Goal: Task Accomplishment & Management: Use online tool/utility

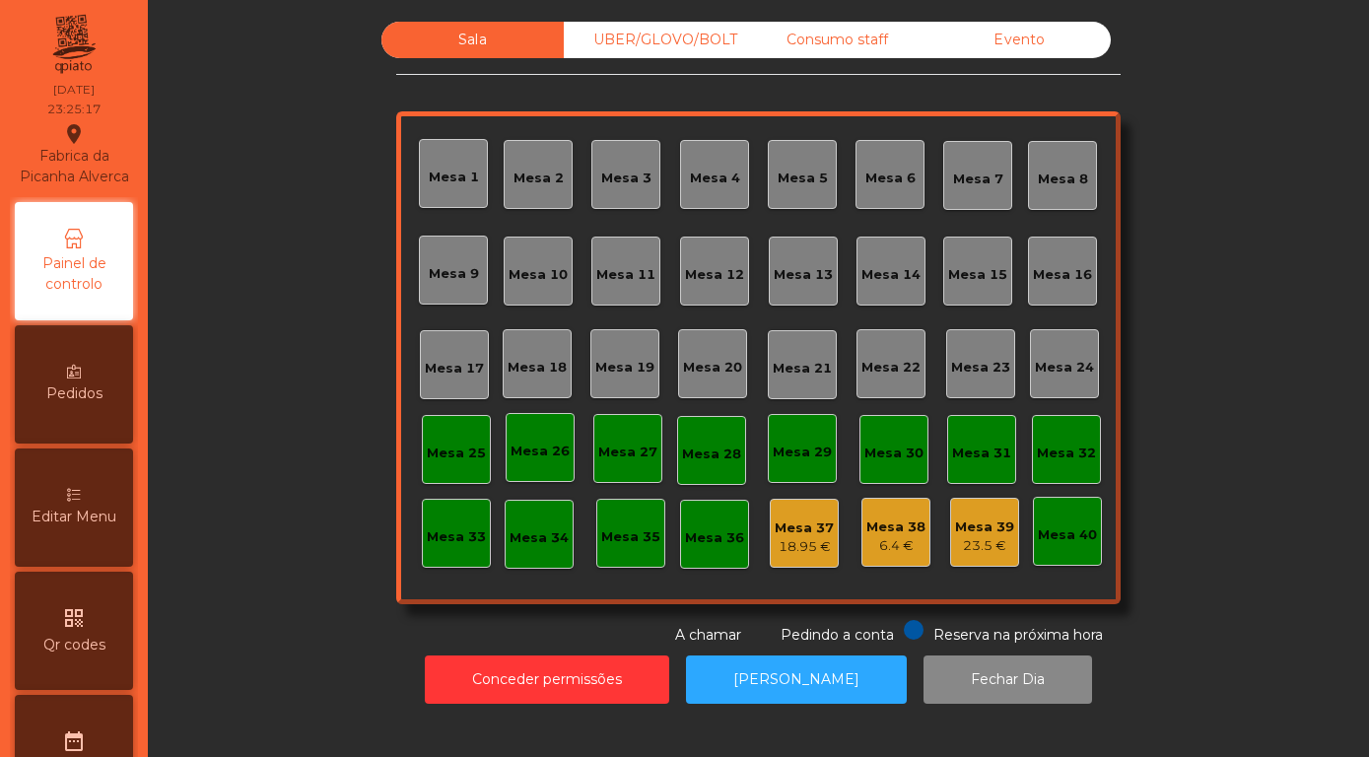
scroll to position [564, 0]
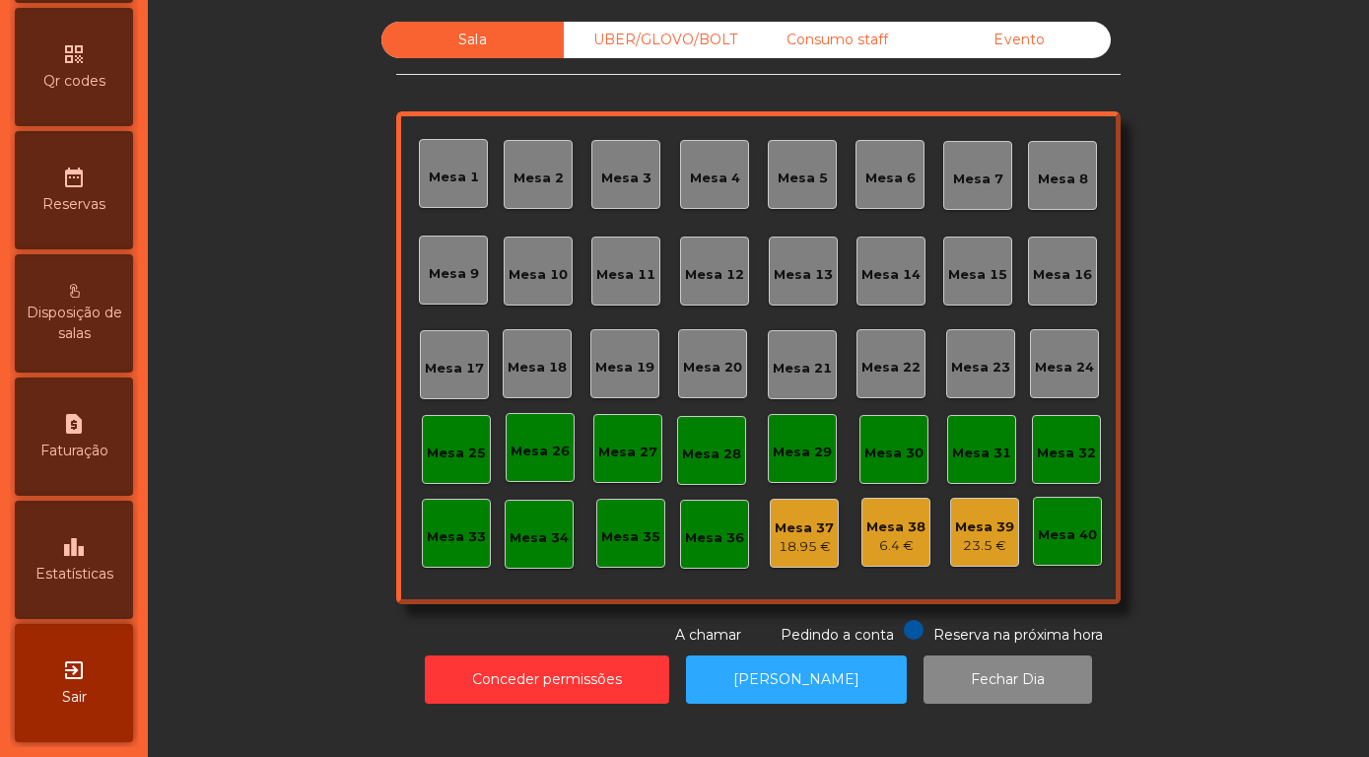
click at [57, 543] on div "leaderboard Estatísticas" at bounding box center [74, 560] width 118 height 118
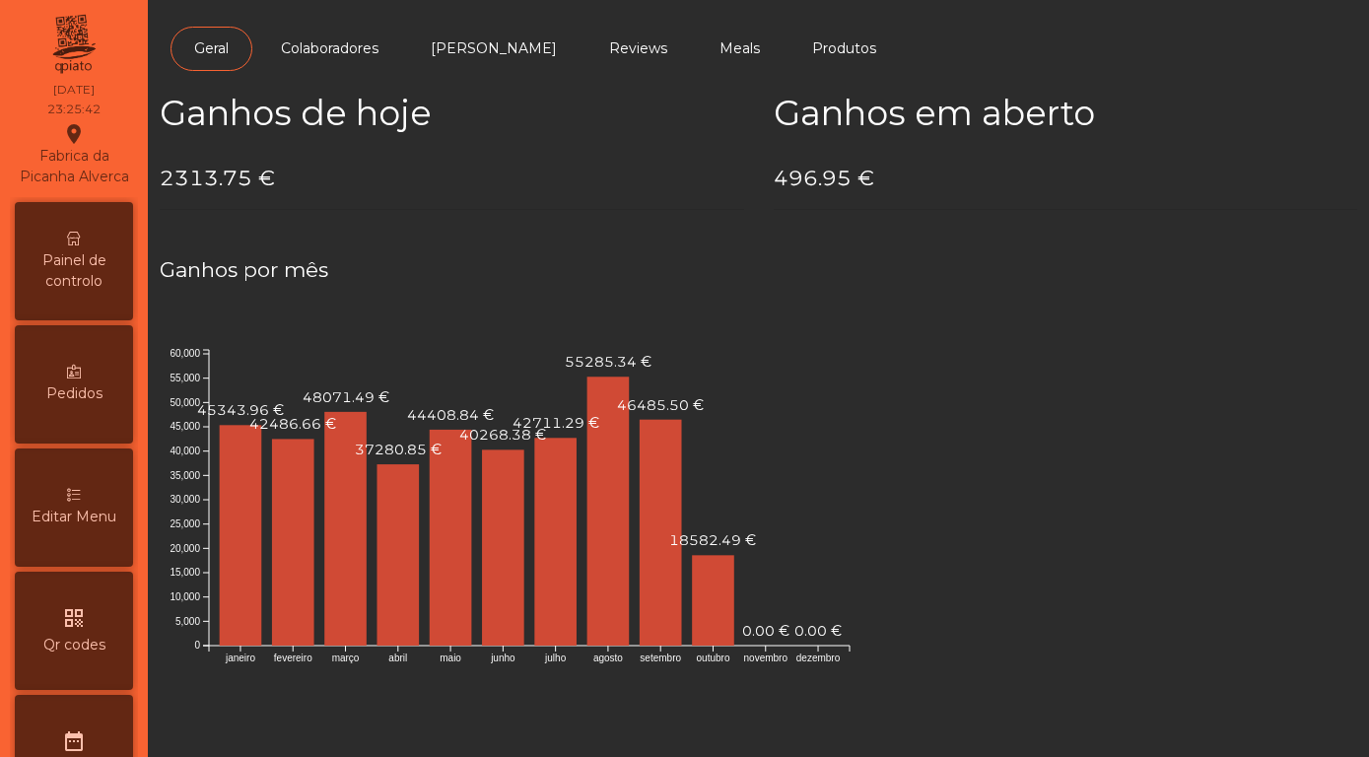
click at [51, 258] on span "Painel de controlo" at bounding box center [74, 270] width 108 height 41
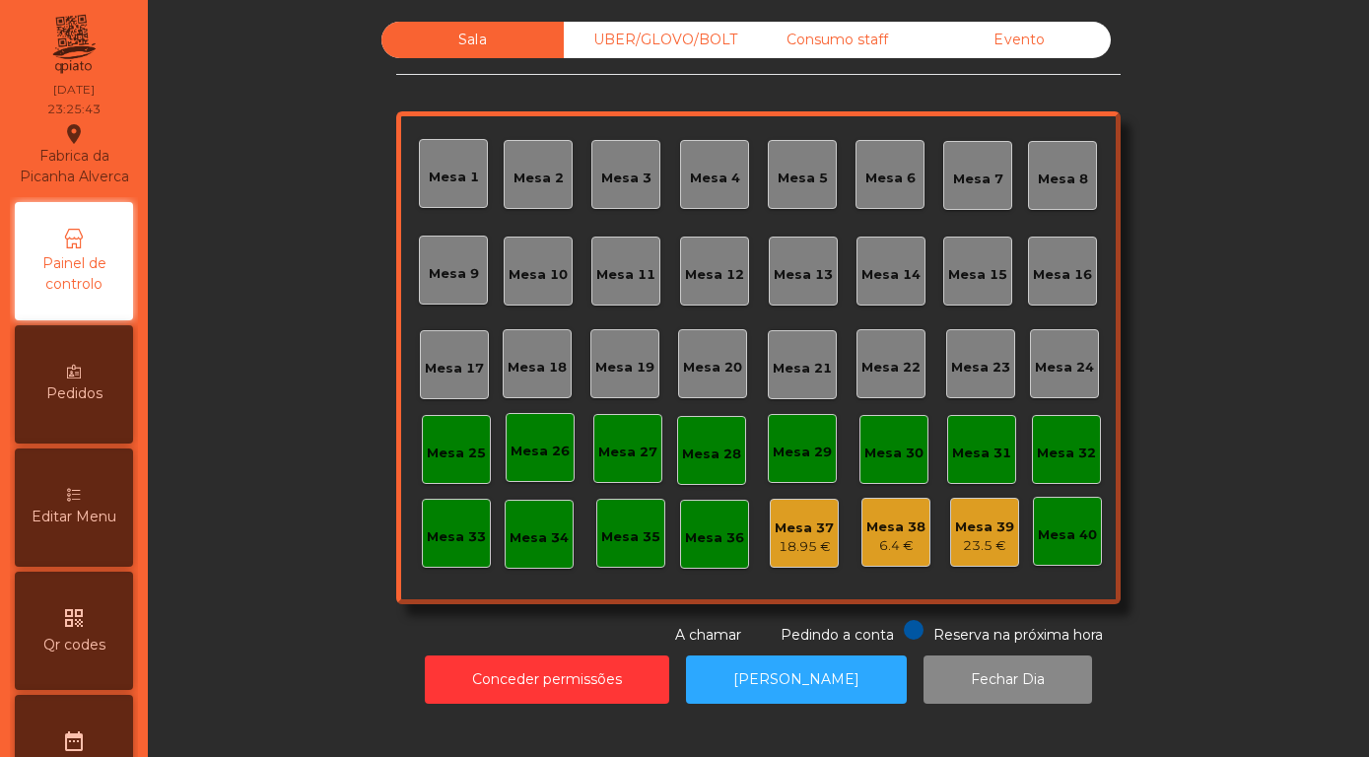
click at [1019, 58] on div "Evento" at bounding box center [1019, 40] width 182 height 36
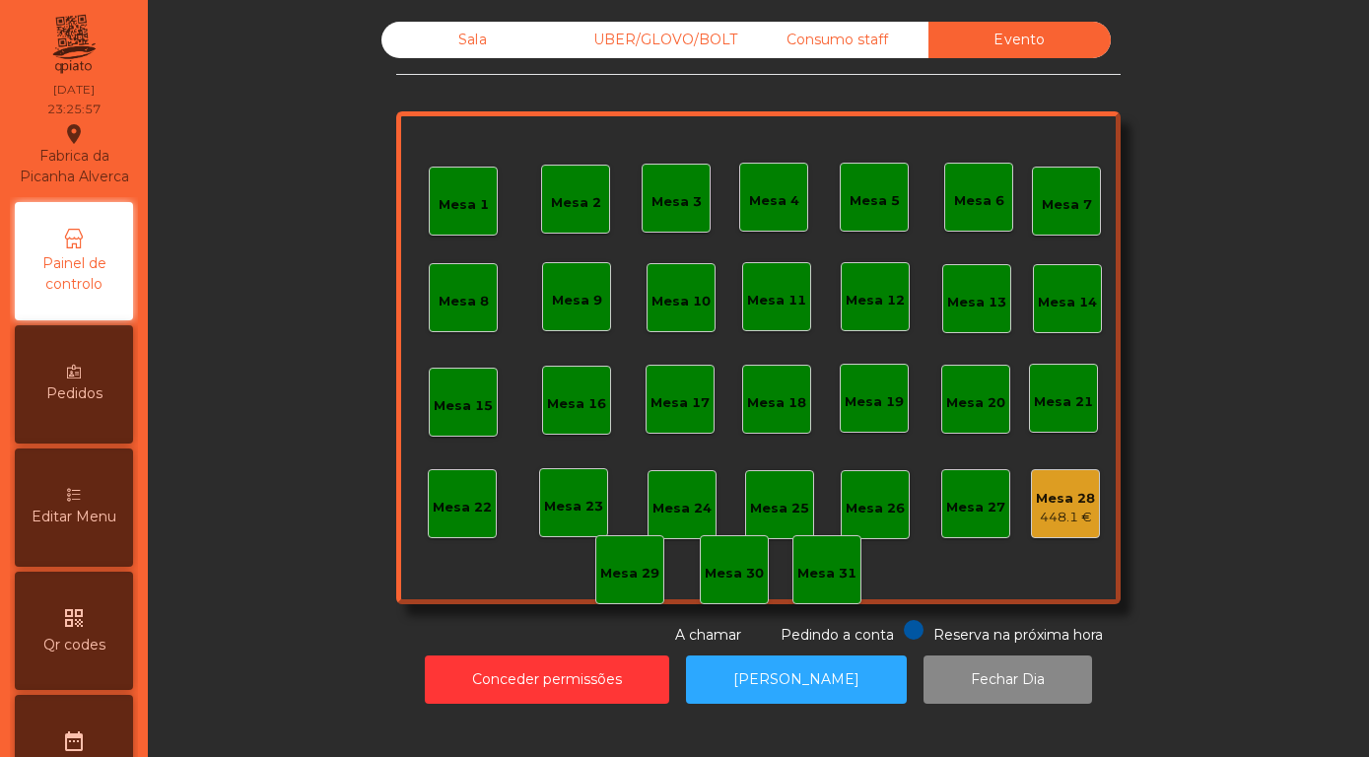
click at [1064, 527] on div "448.1 €" at bounding box center [1065, 518] width 59 height 20
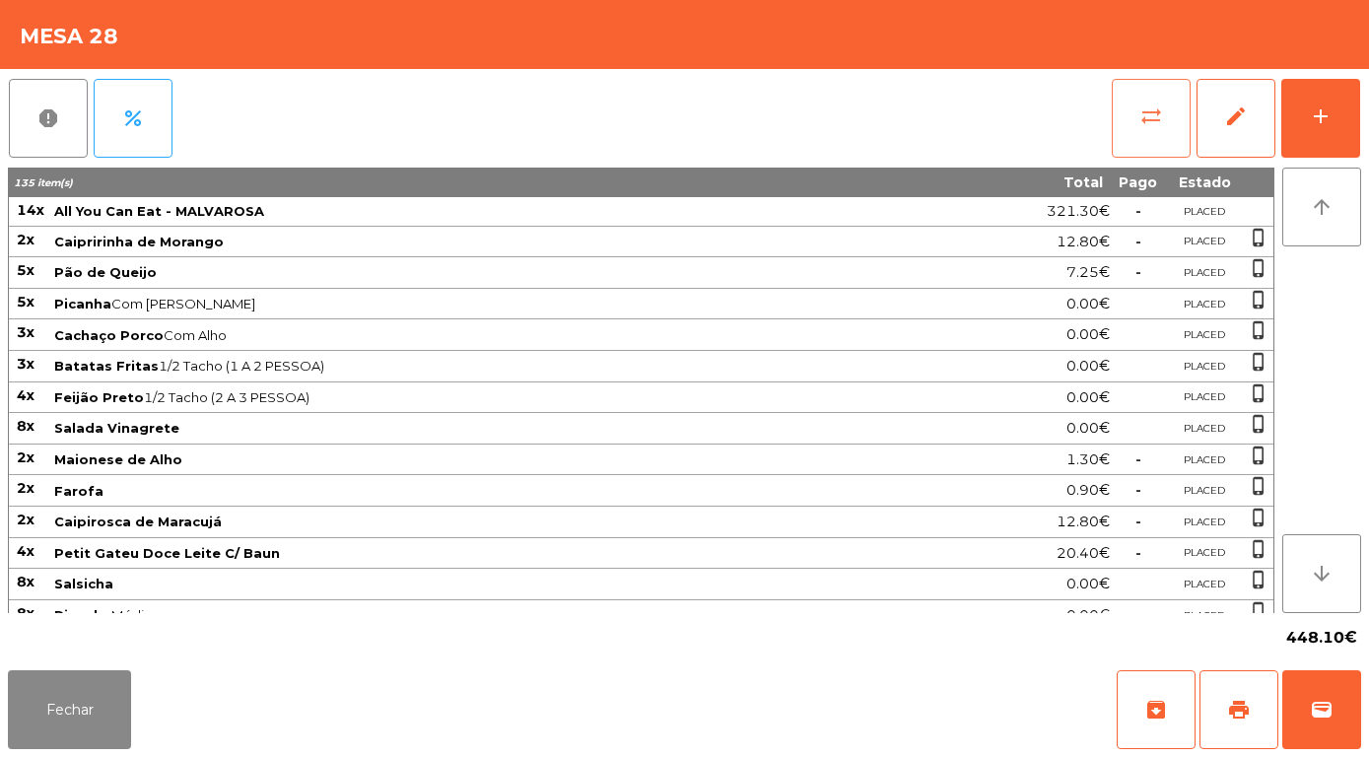
click at [1161, 101] on button "sync_alt" at bounding box center [1151, 118] width 79 height 79
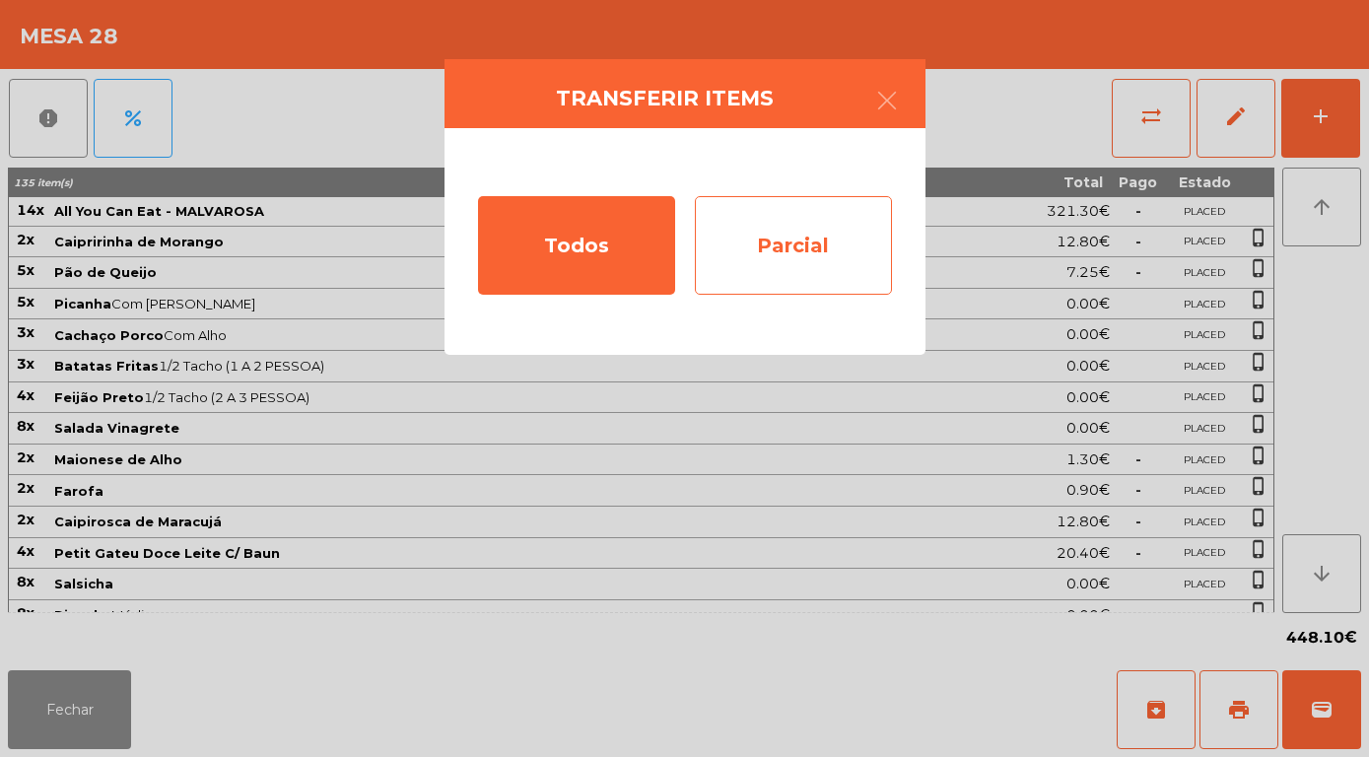
click at [786, 243] on div "Parcial" at bounding box center [793, 245] width 197 height 99
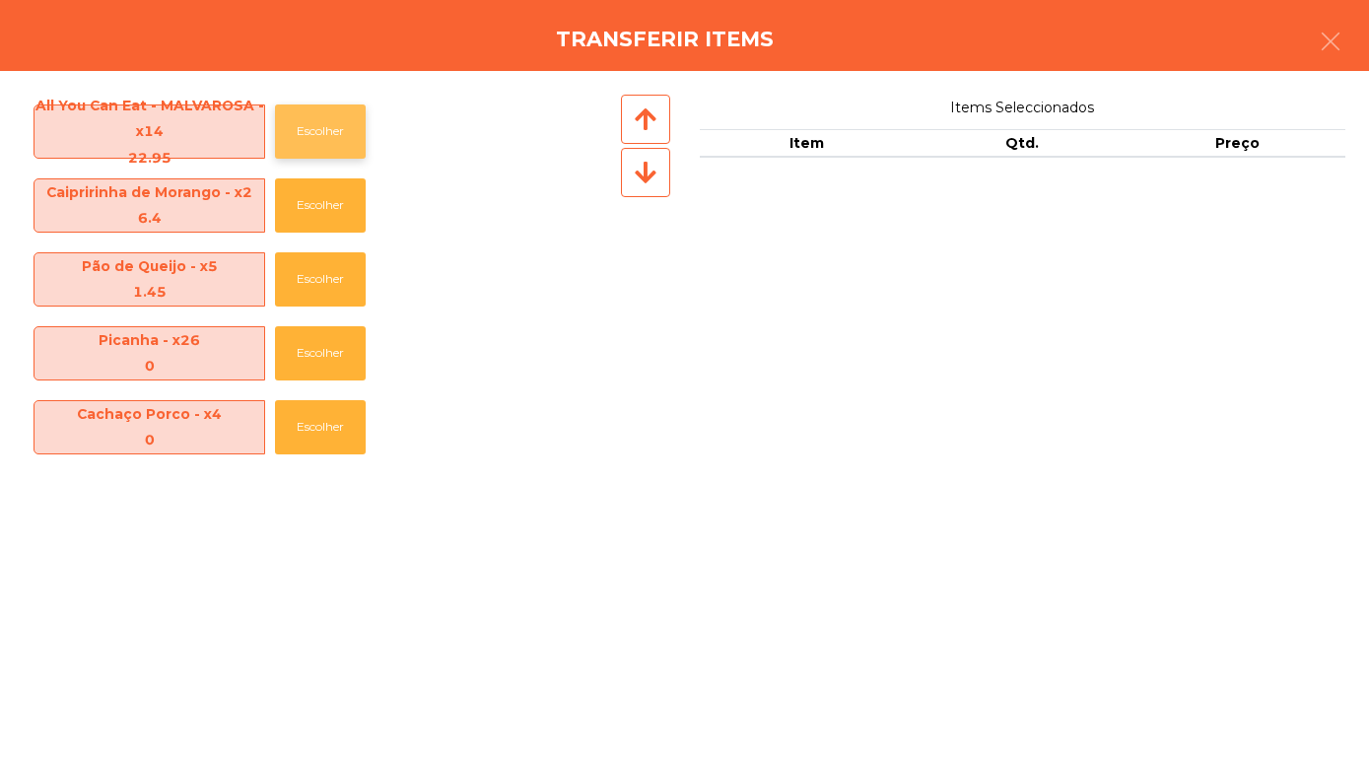
click at [295, 134] on button "Escolher" at bounding box center [320, 131] width 91 height 54
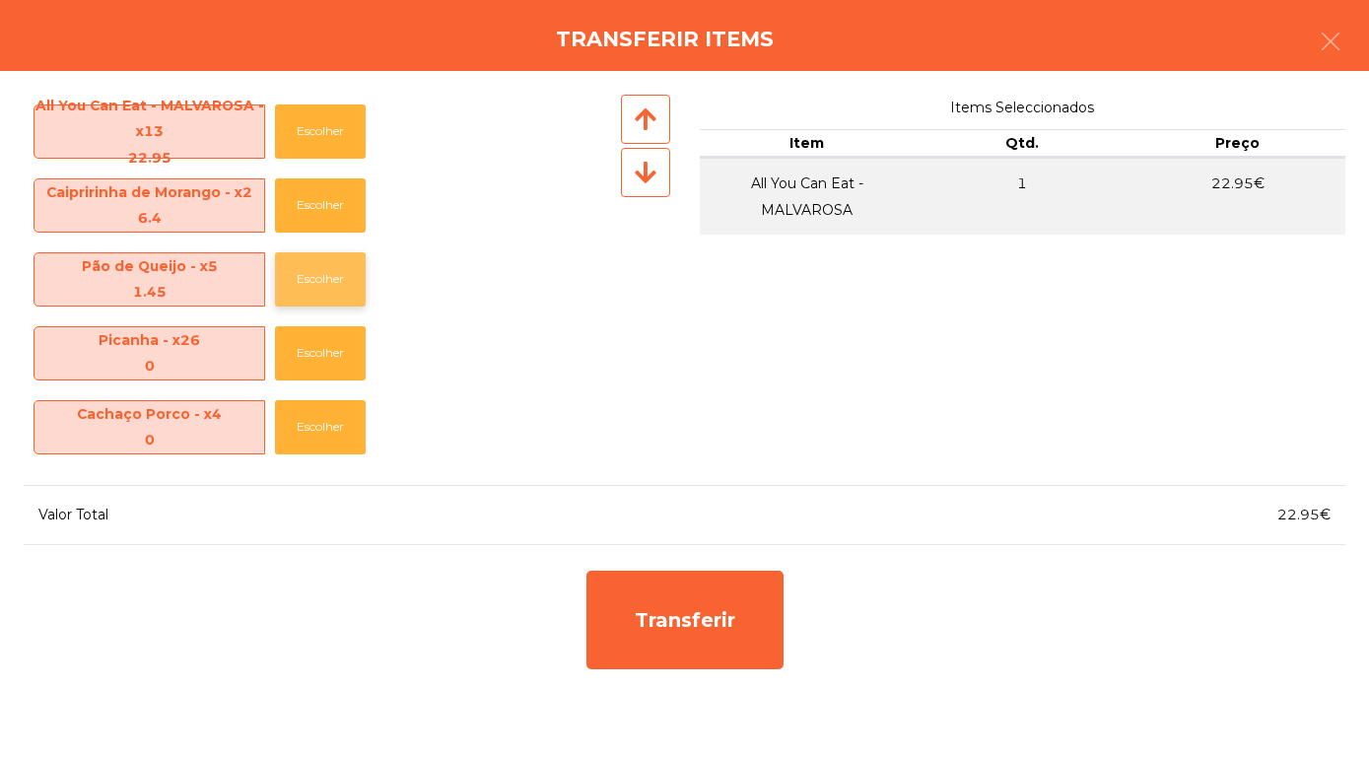
click at [313, 287] on button "Escolher" at bounding box center [320, 279] width 91 height 54
click at [318, 282] on button "Escolher" at bounding box center [320, 279] width 91 height 54
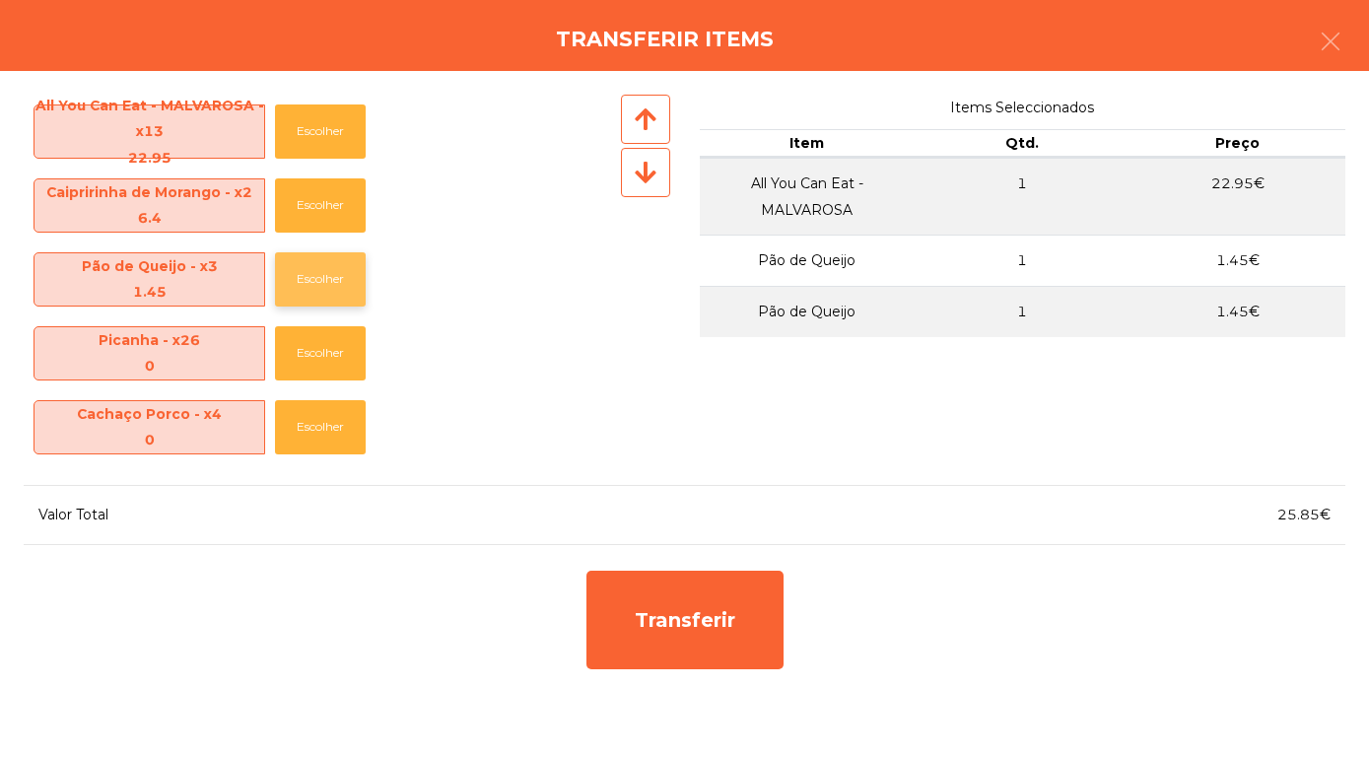
click at [318, 286] on button "Escolher" at bounding box center [320, 279] width 91 height 54
click at [316, 283] on button "Escolher" at bounding box center [320, 279] width 91 height 54
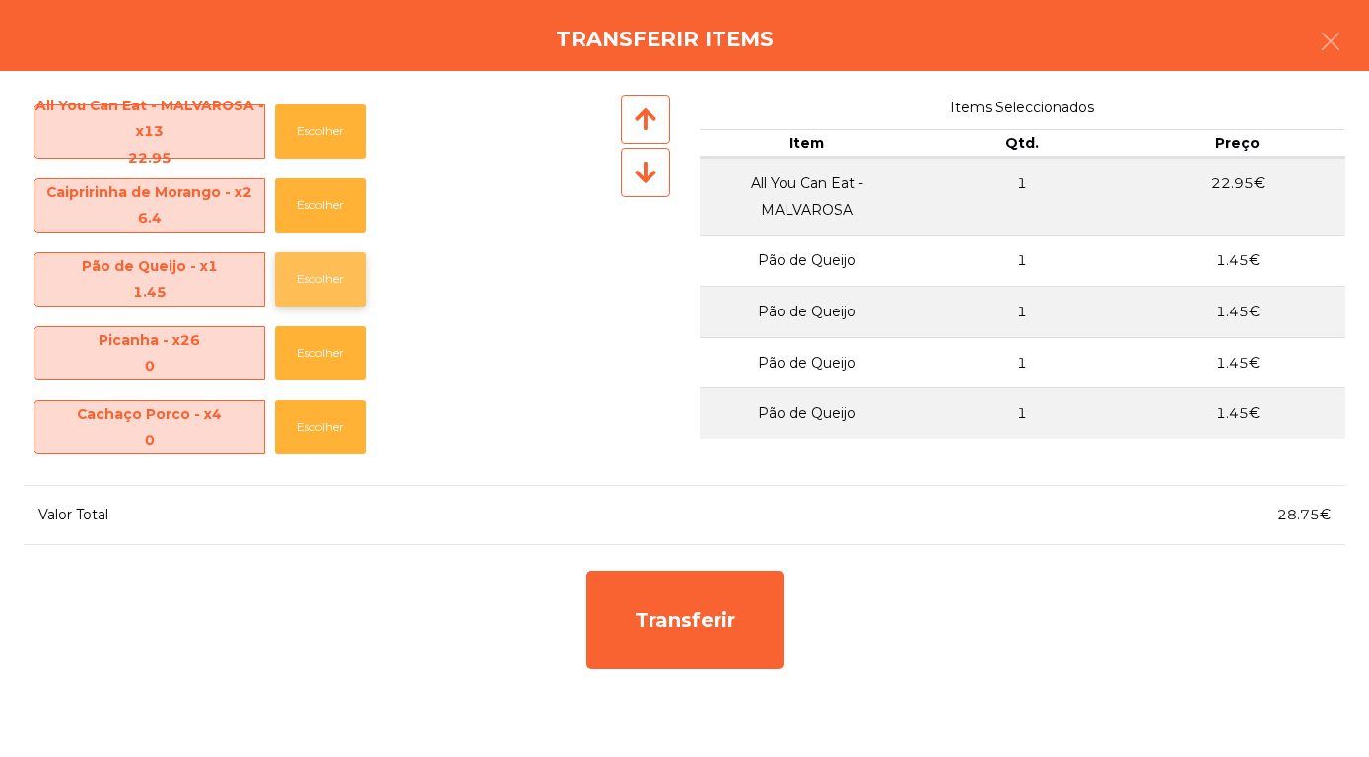
click at [321, 285] on button "Escolher" at bounding box center [320, 279] width 91 height 54
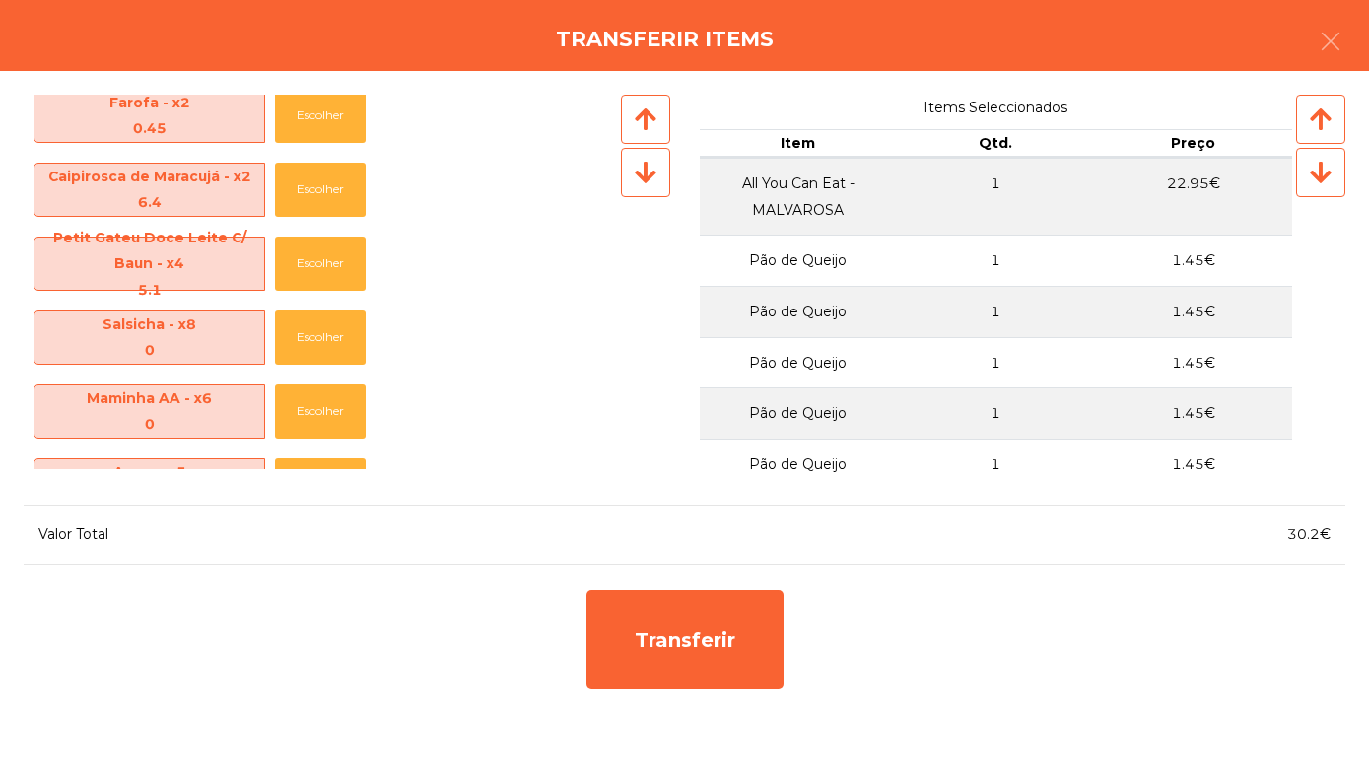
scroll to position [606, 0]
click at [320, 260] on button "Escolher" at bounding box center [320, 265] width 91 height 54
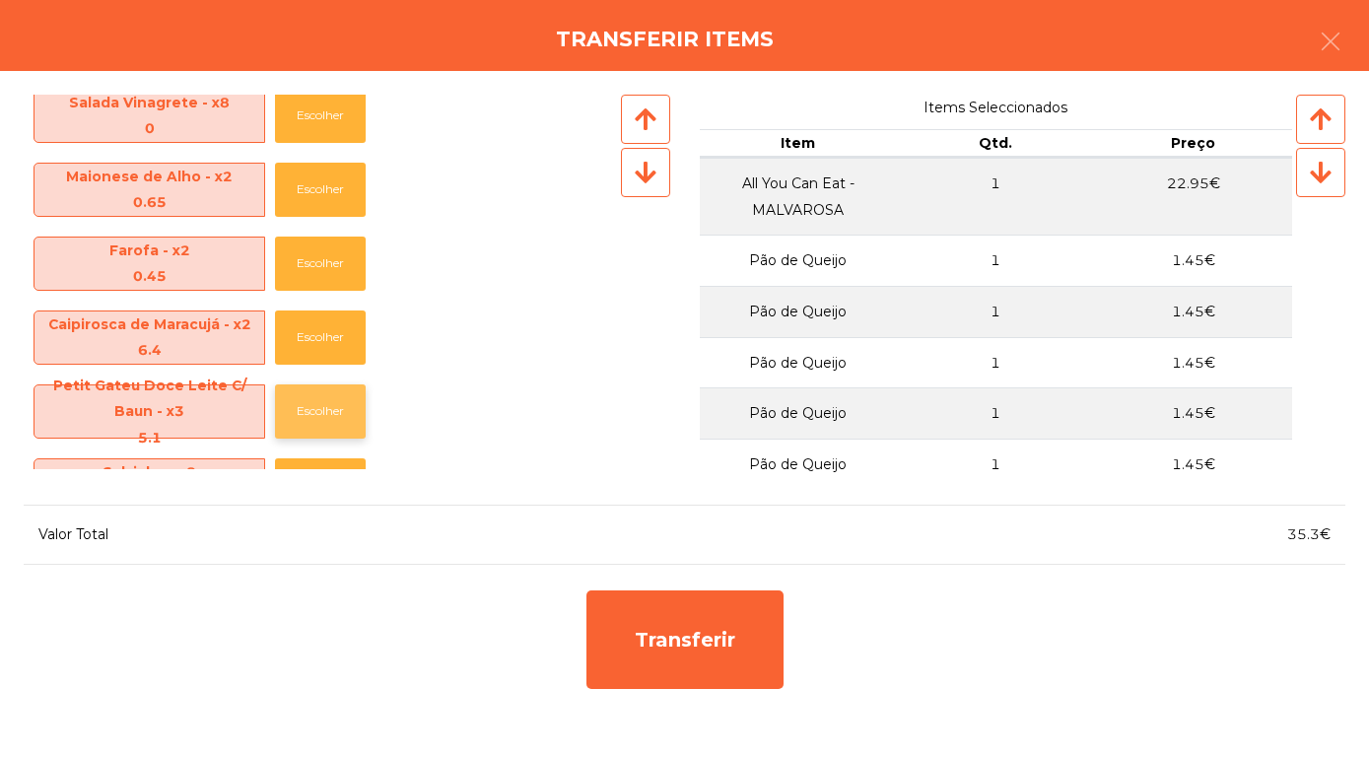
scroll to position [461, 0]
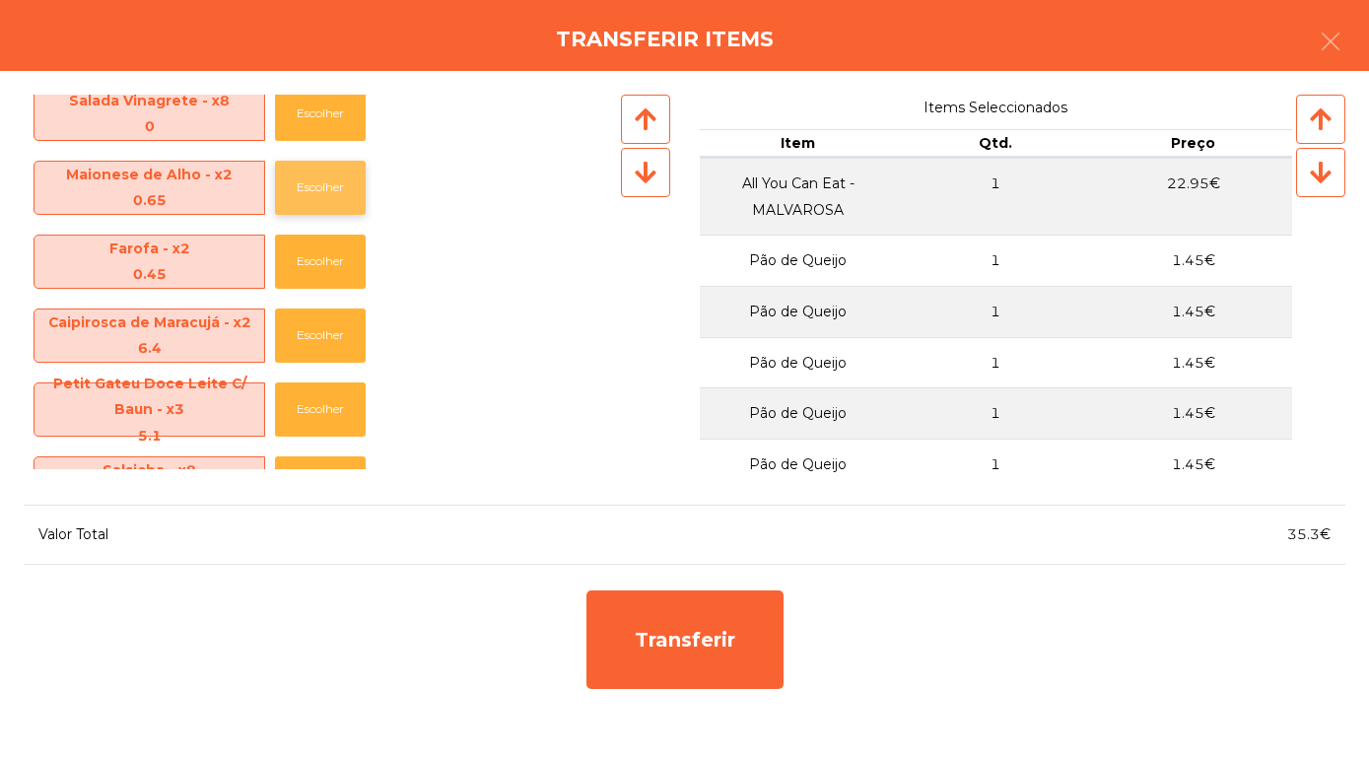
click at [336, 188] on button "Escolher" at bounding box center [320, 188] width 91 height 54
click at [331, 188] on button "Escolher" at bounding box center [320, 188] width 91 height 54
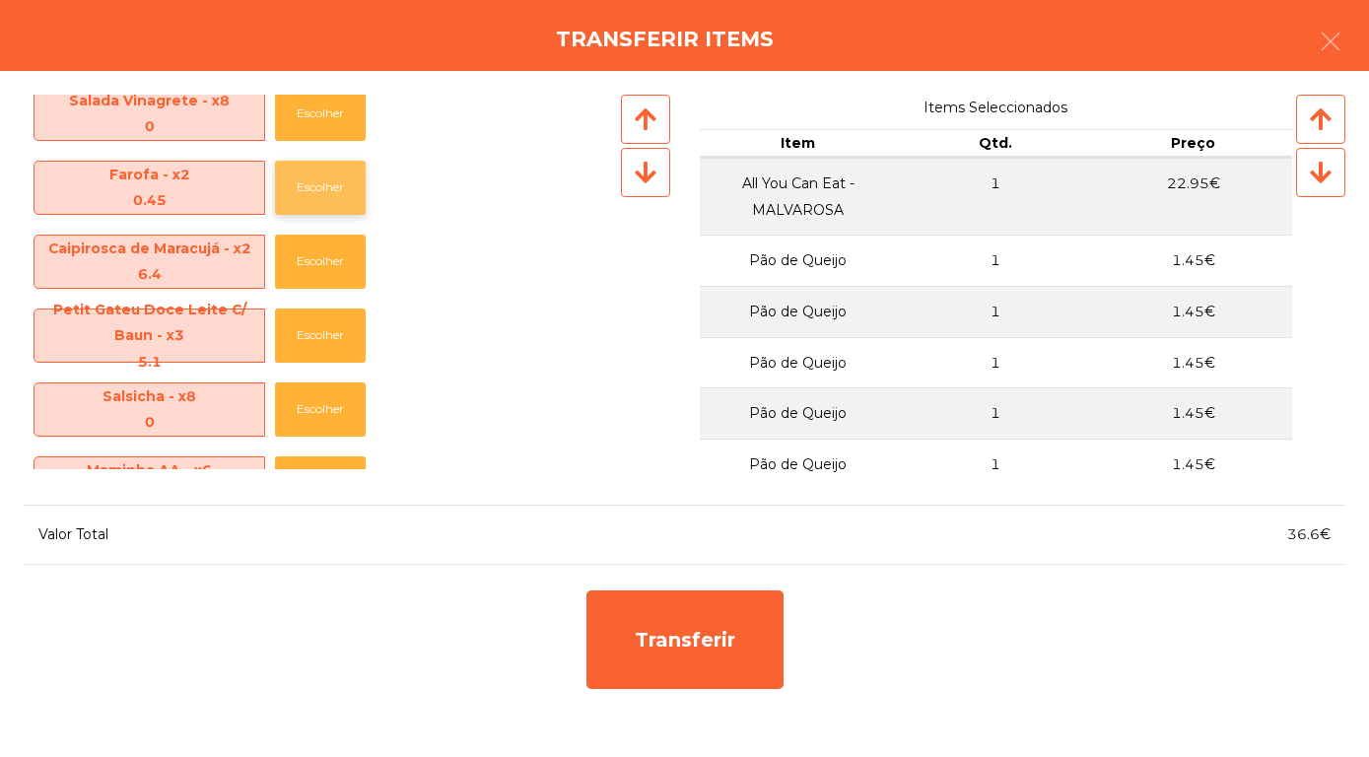
click at [316, 188] on button "Escolher" at bounding box center [320, 188] width 91 height 54
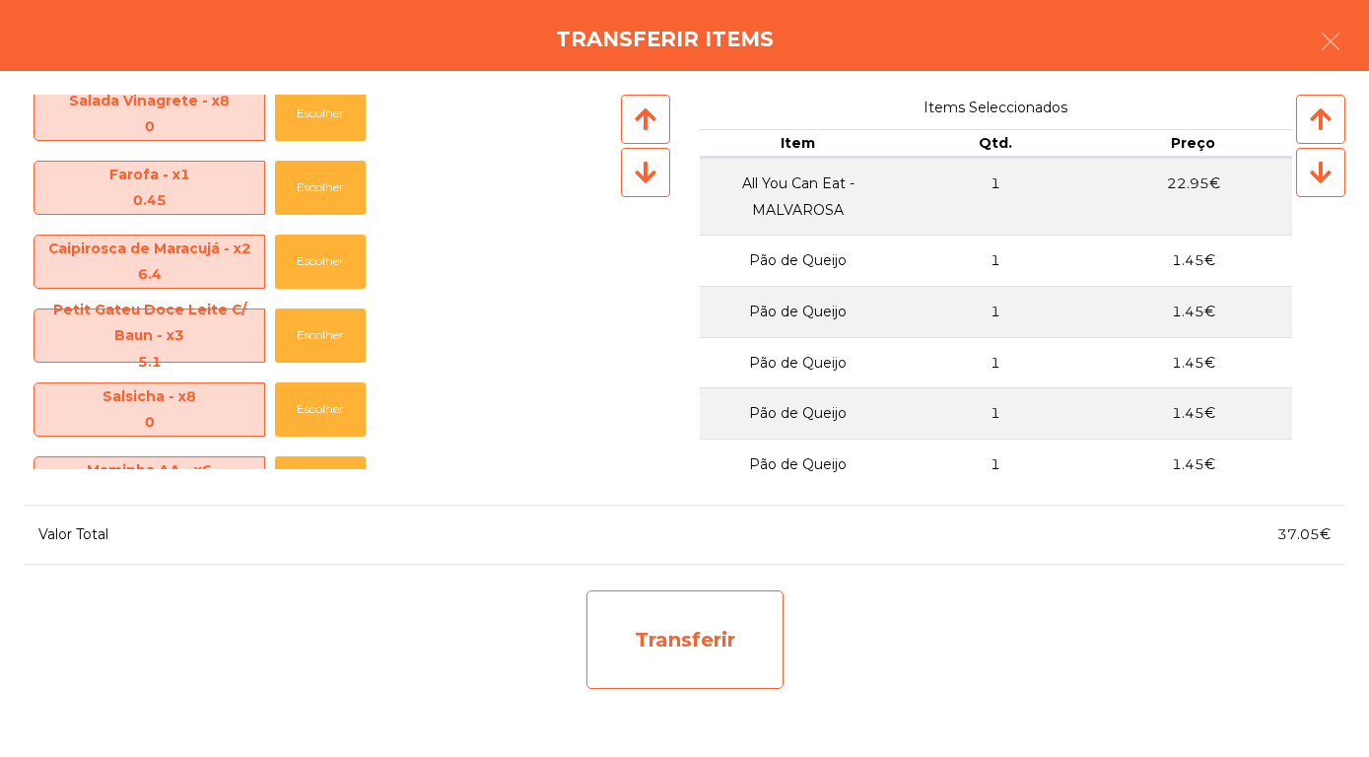
click at [648, 644] on div "Transferir" at bounding box center [684, 639] width 197 height 99
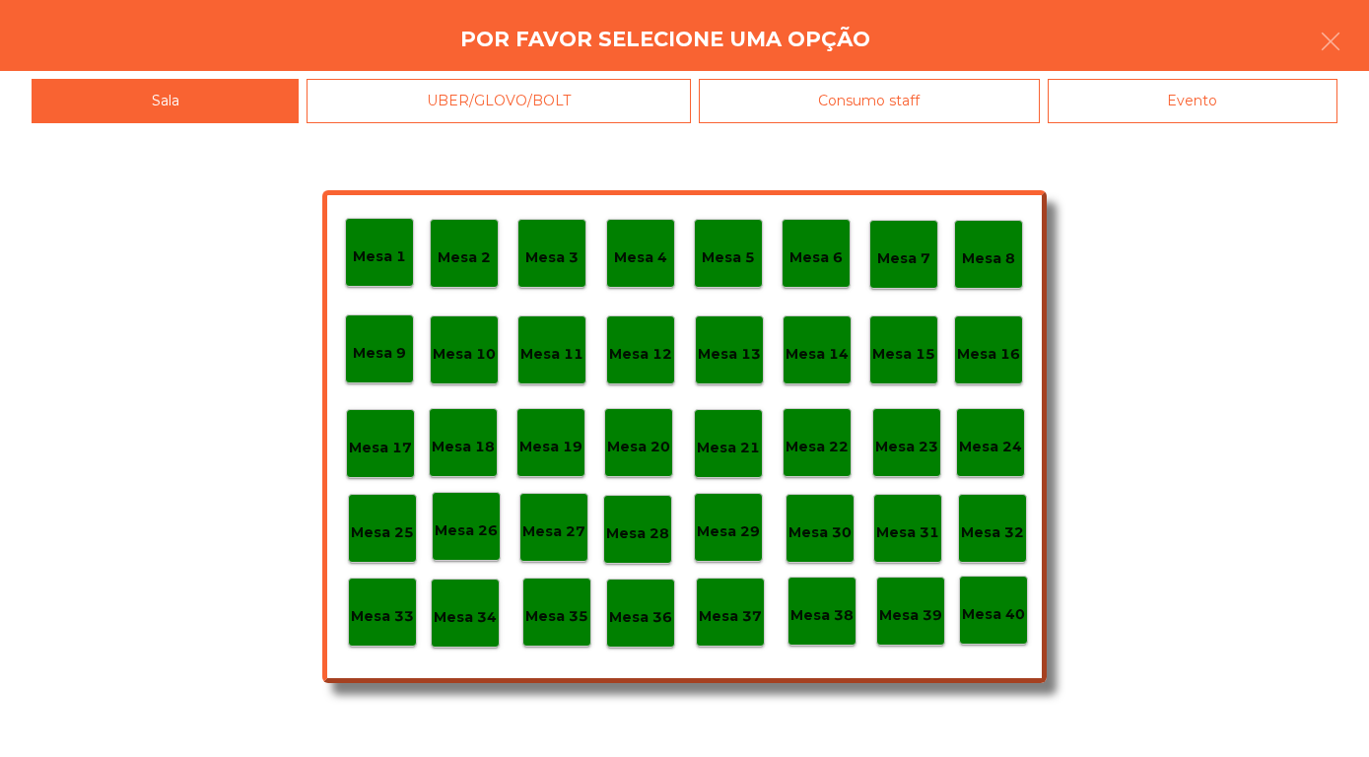
click at [822, 527] on p "Mesa 30" at bounding box center [819, 532] width 63 height 23
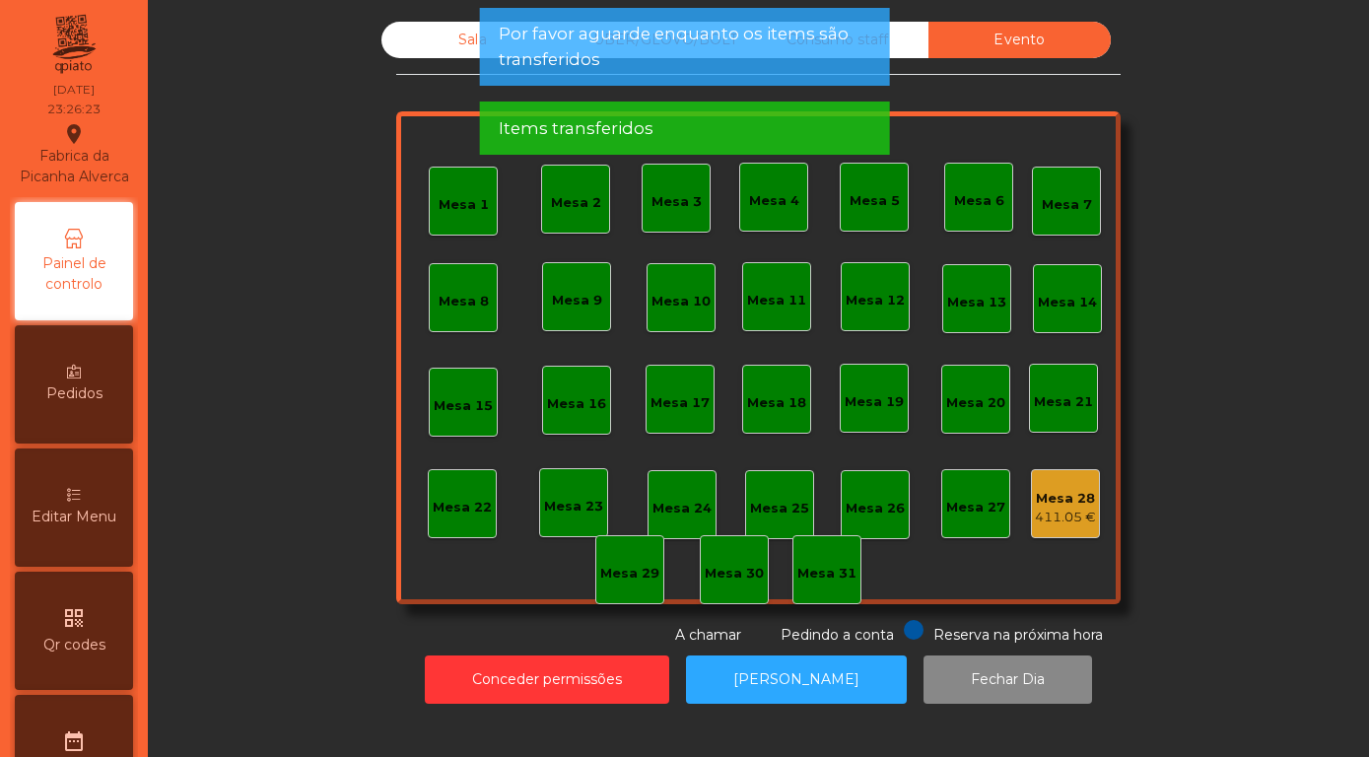
click at [449, 34] on div "Sala UBER/GLOVO/BOLT Consumo staff Evento" at bounding box center [745, 40] width 729 height 36
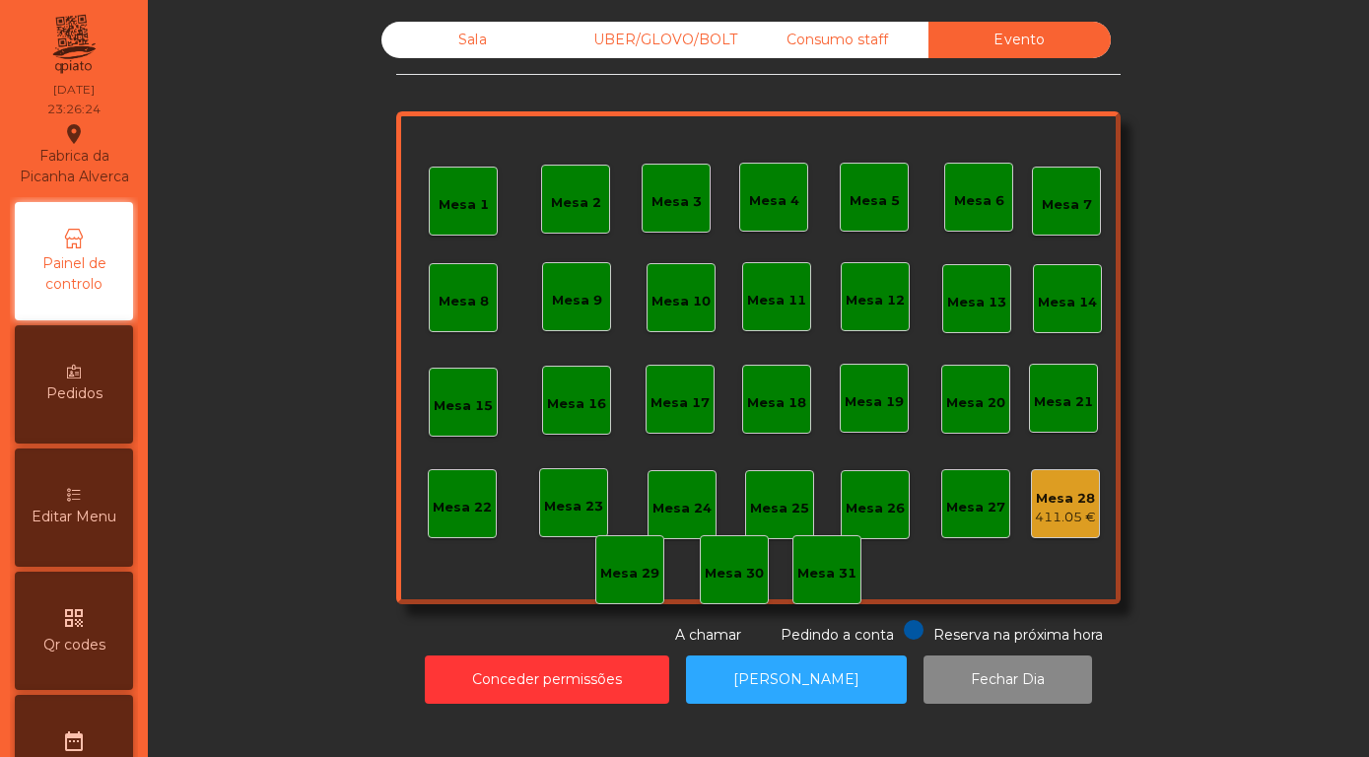
click at [472, 58] on div "Sala" at bounding box center [472, 40] width 182 height 36
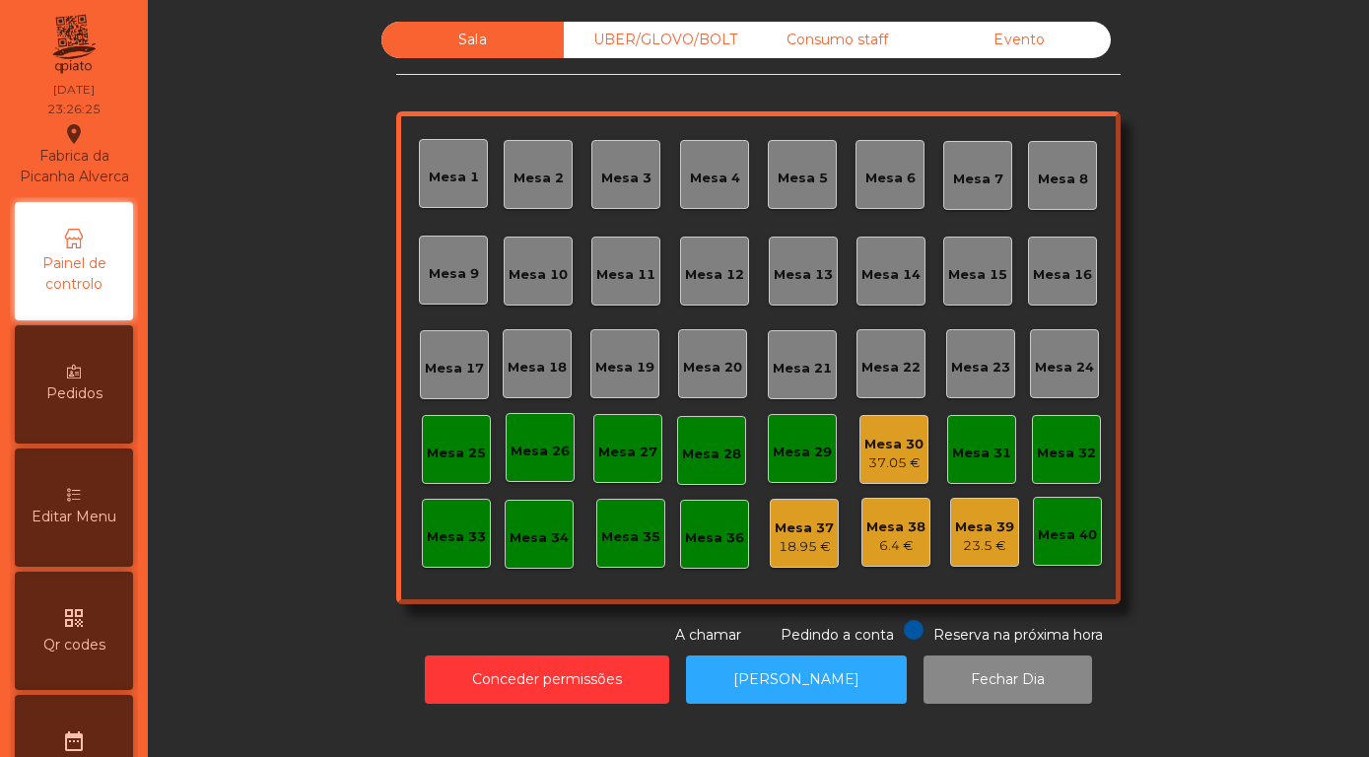
click at [889, 454] on div "Mesa 30" at bounding box center [893, 445] width 59 height 20
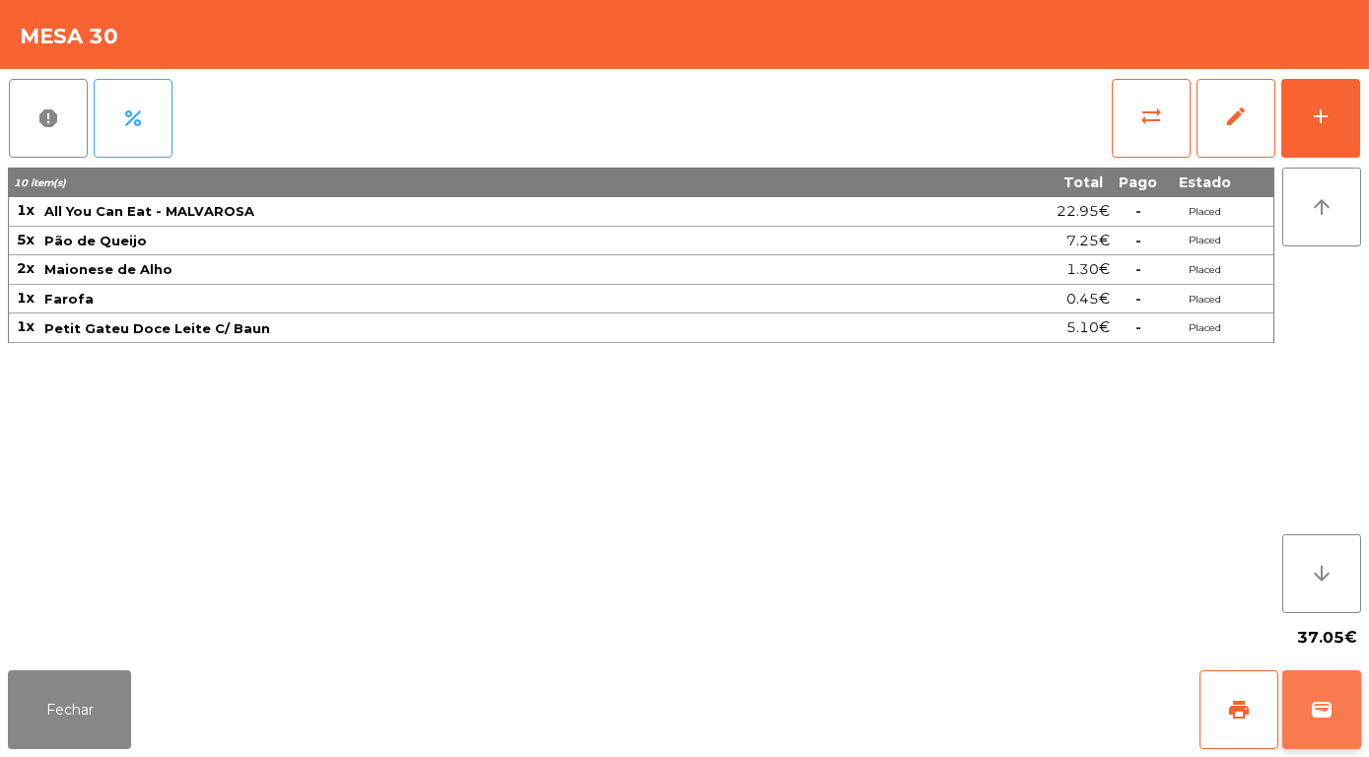
click at [1328, 720] on span "wallet" at bounding box center [1322, 710] width 24 height 24
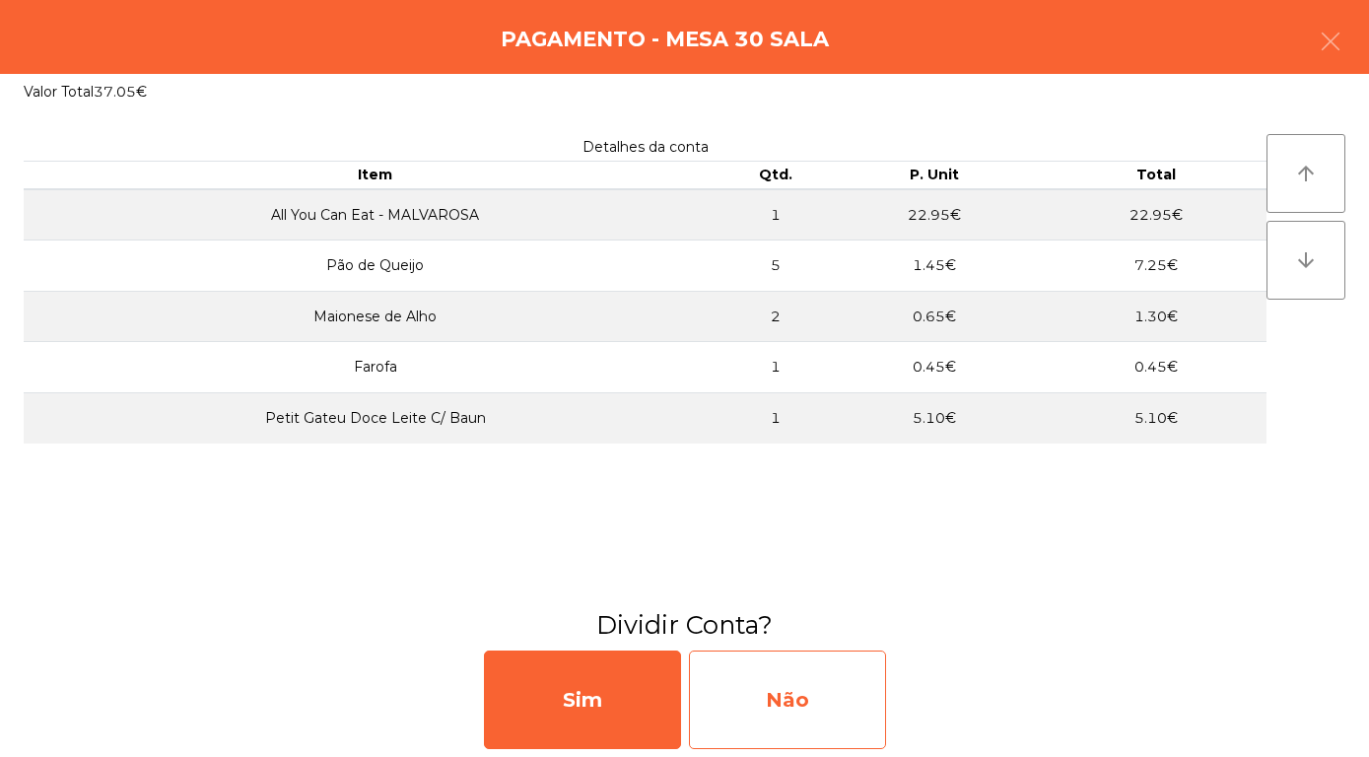
click at [811, 712] on div "Não" at bounding box center [787, 699] width 197 height 99
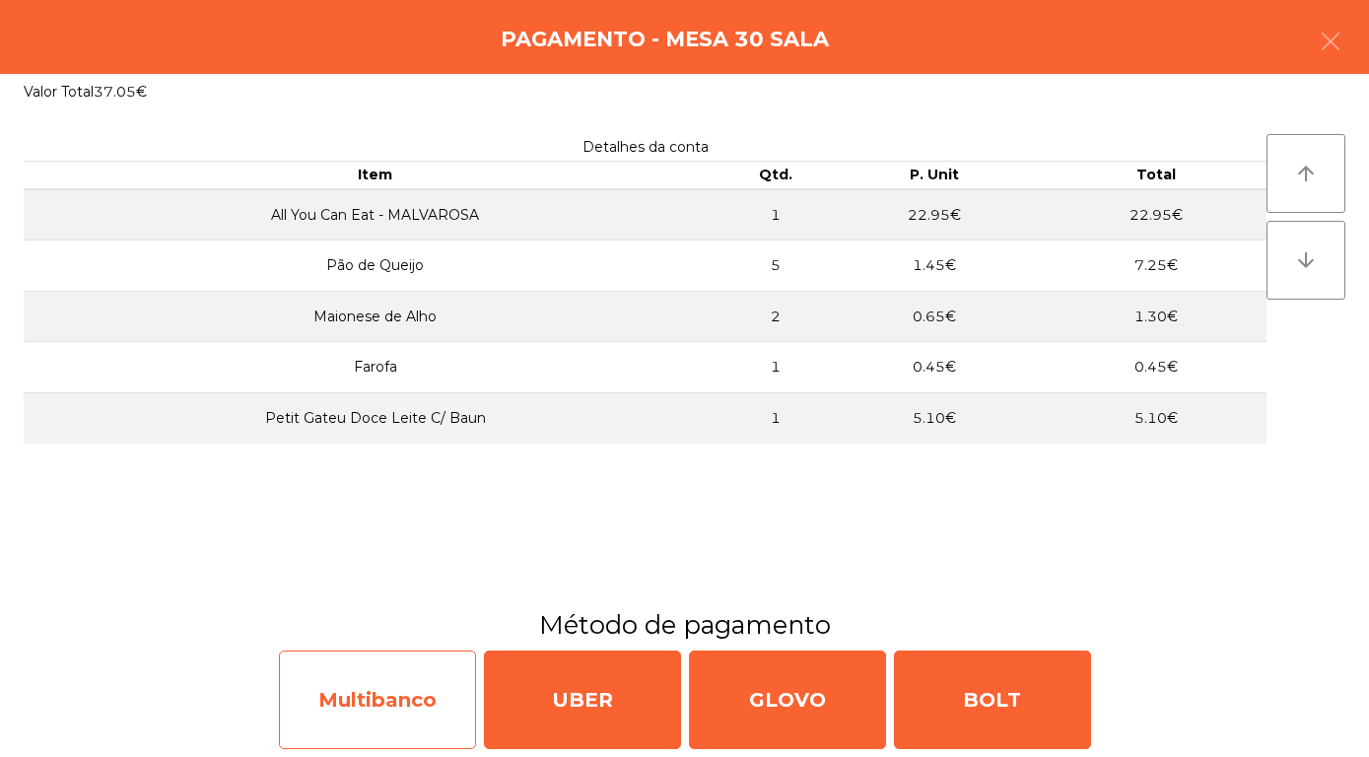
click at [390, 721] on div "Multibanco" at bounding box center [377, 699] width 197 height 99
select select "**"
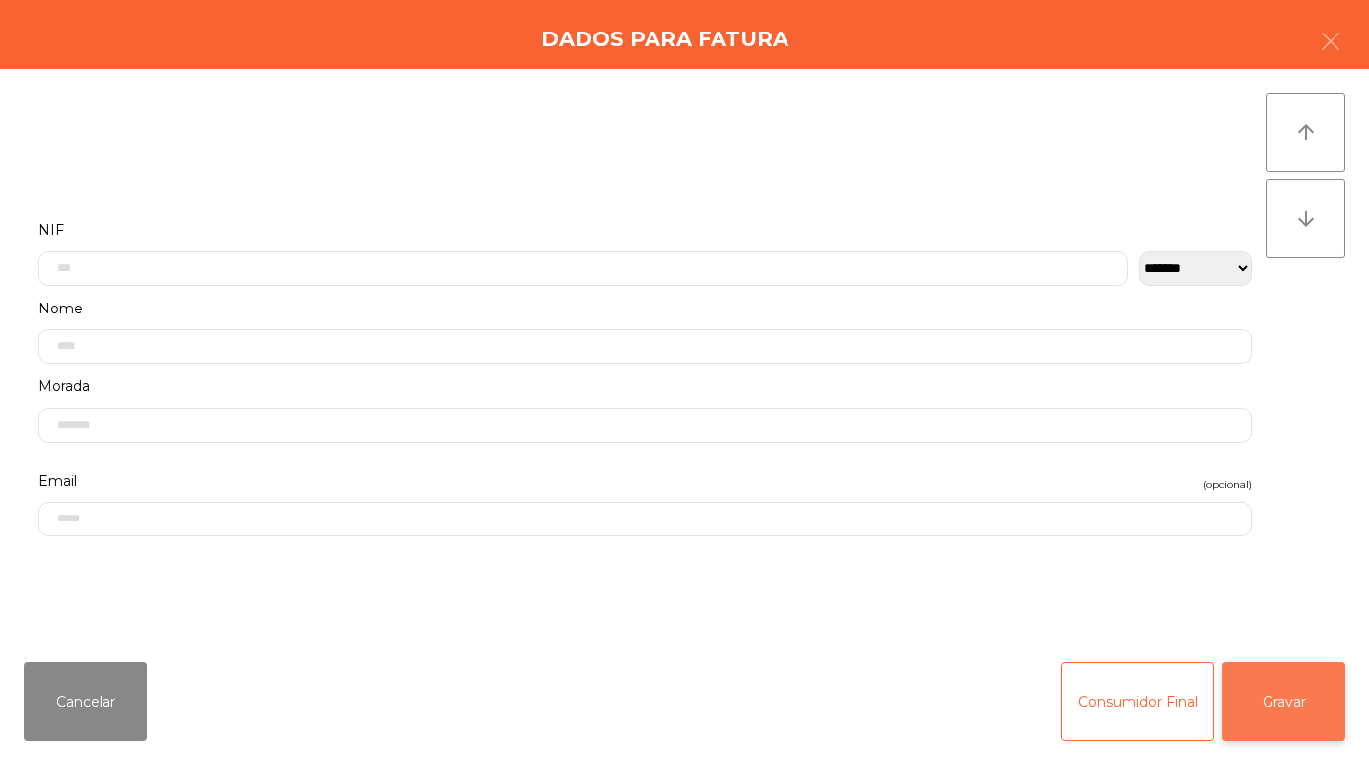
click at [1300, 715] on button "Gravar" at bounding box center [1283, 701] width 123 height 79
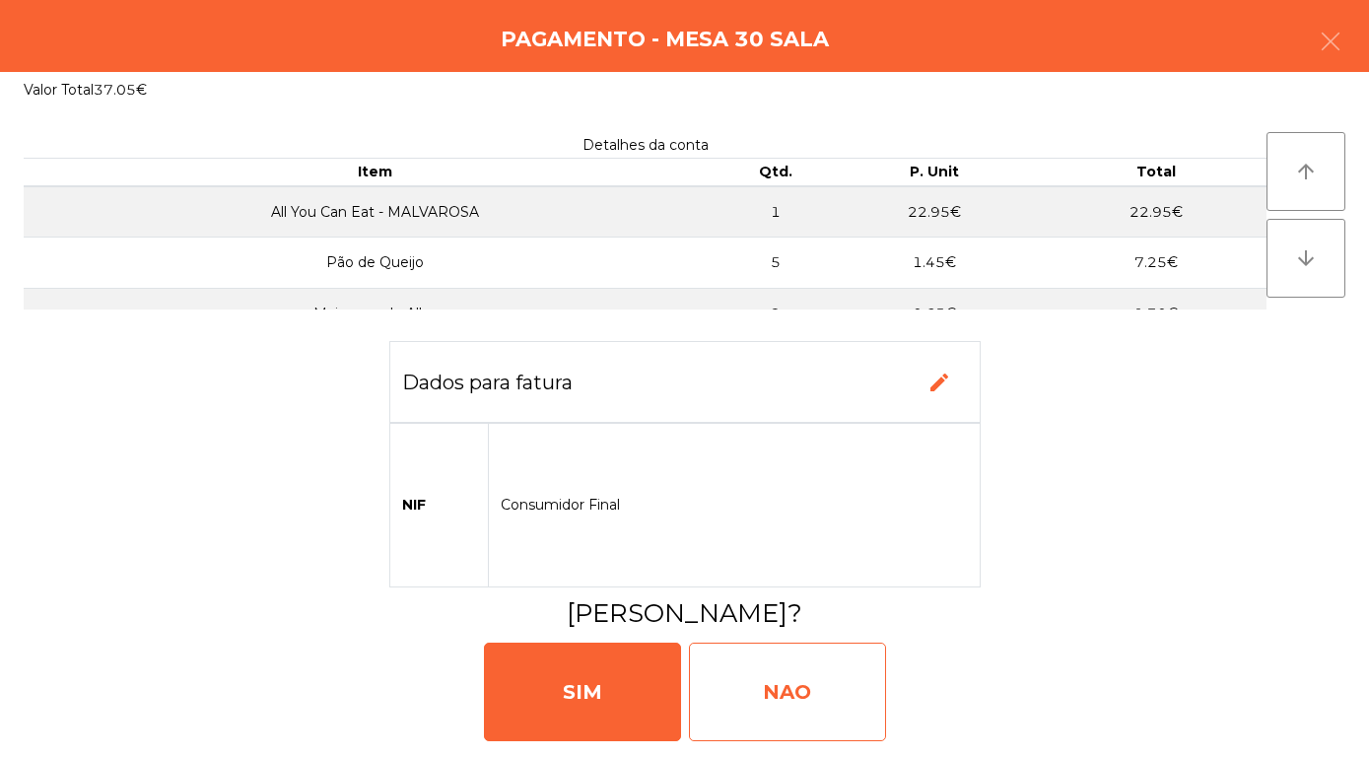
click at [736, 702] on div "NAO" at bounding box center [787, 692] width 197 height 99
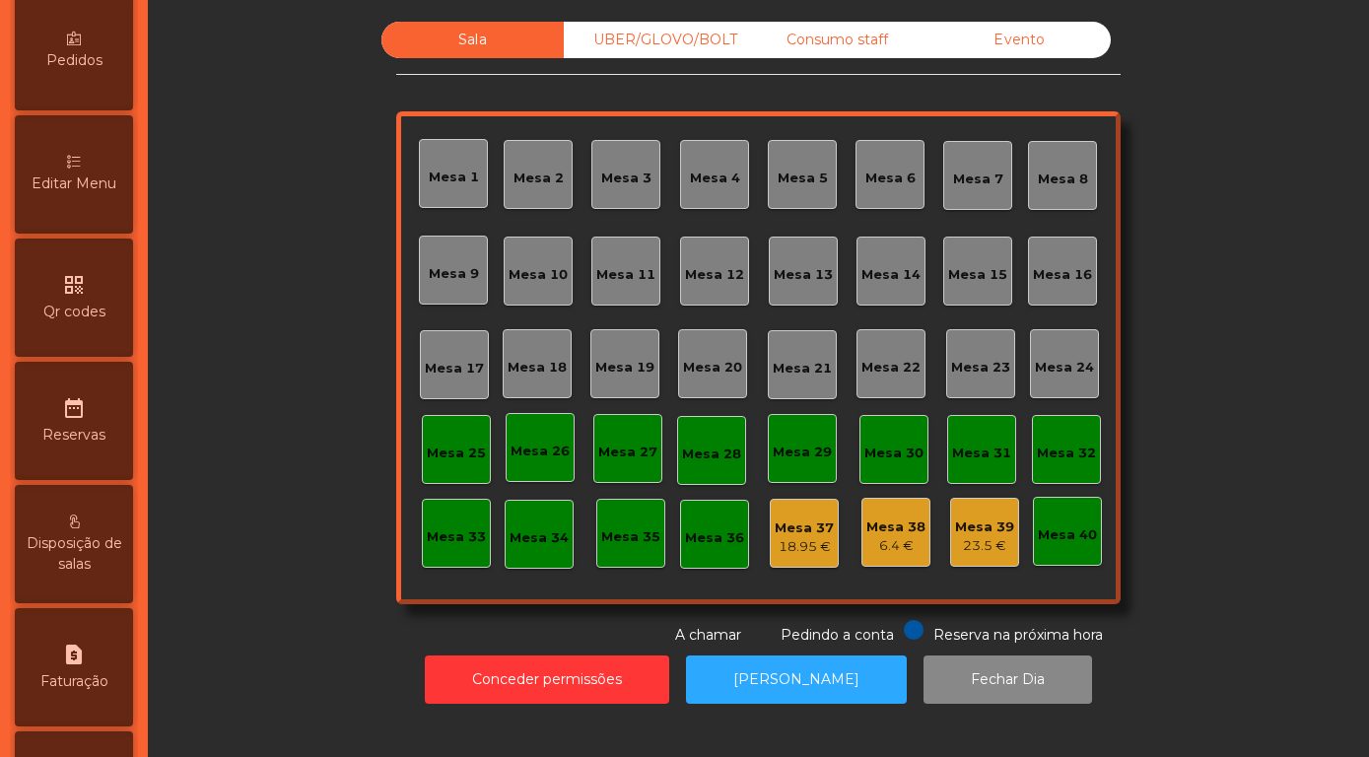
scroll to position [564, 0]
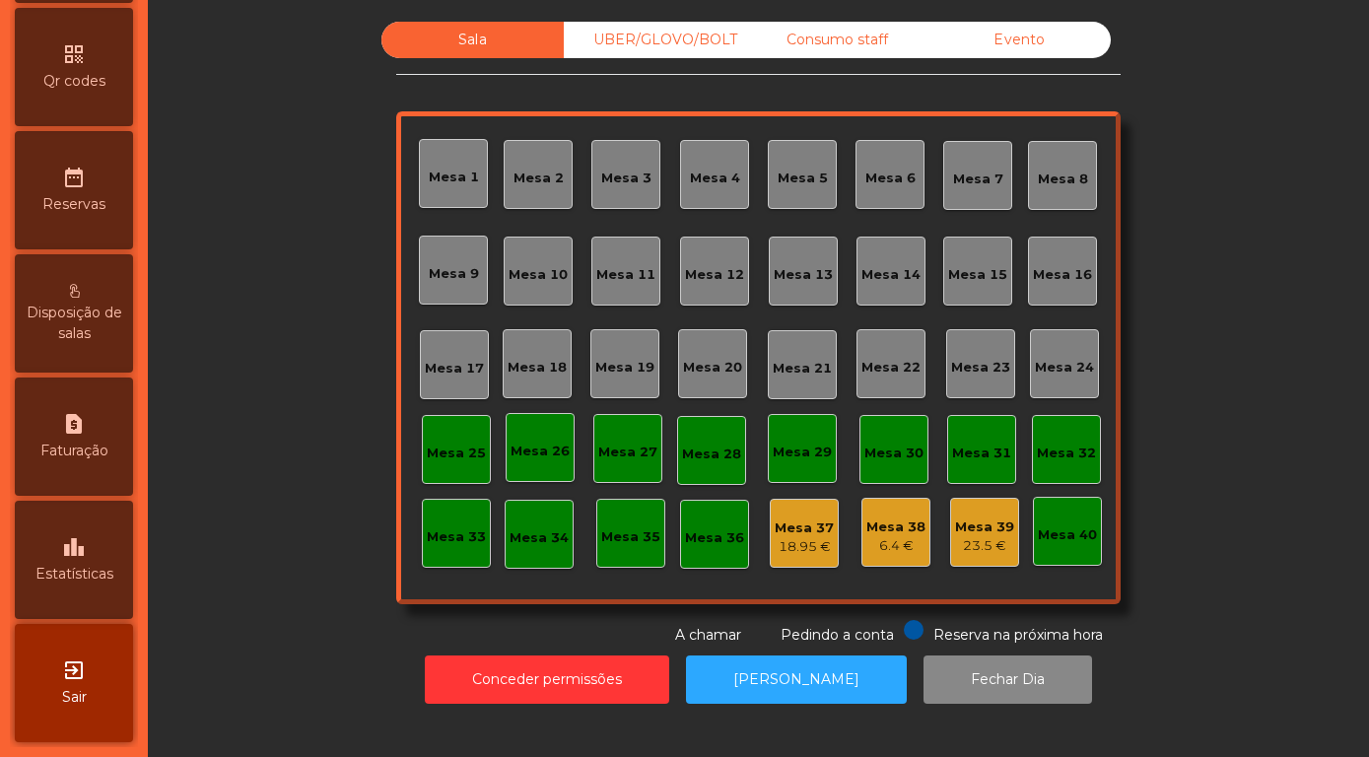
click at [76, 553] on icon "leaderboard" at bounding box center [74, 547] width 24 height 24
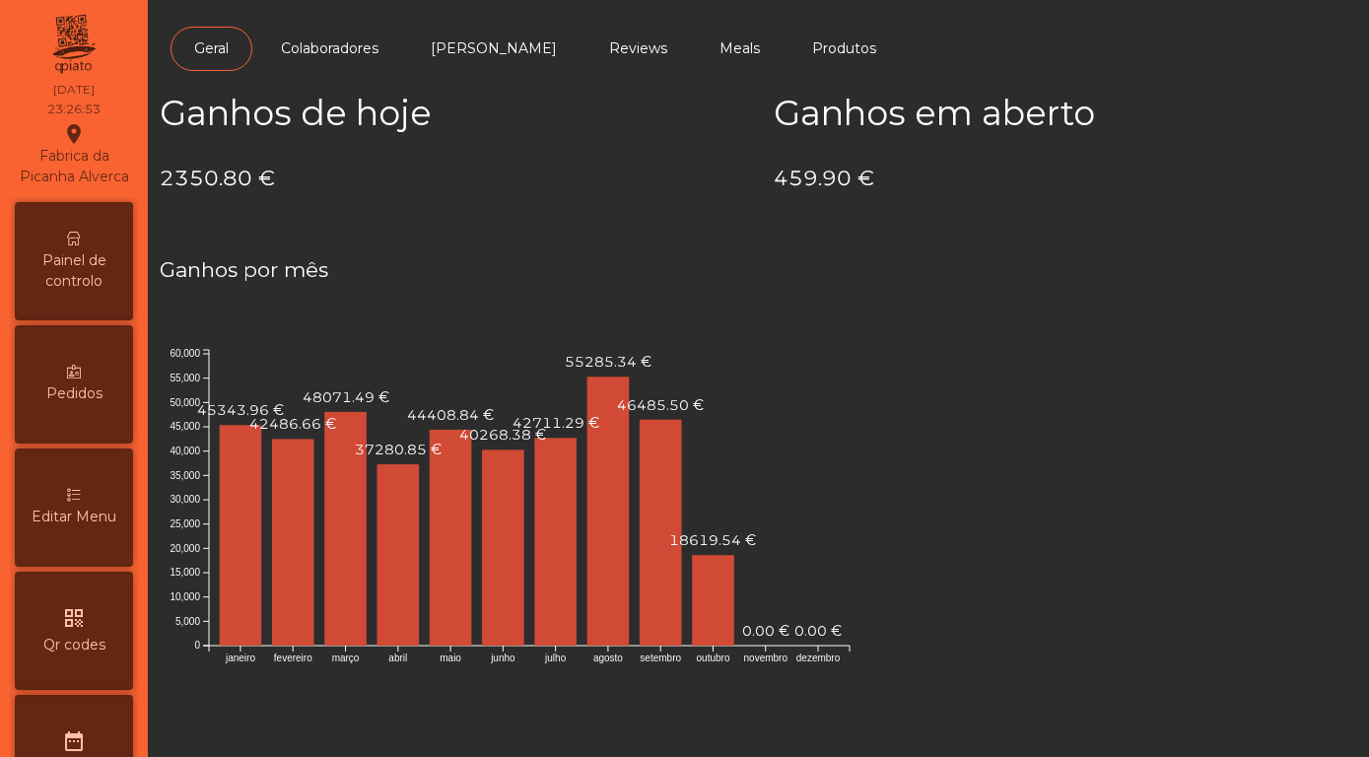
click at [65, 252] on span "Painel de controlo" at bounding box center [74, 270] width 108 height 41
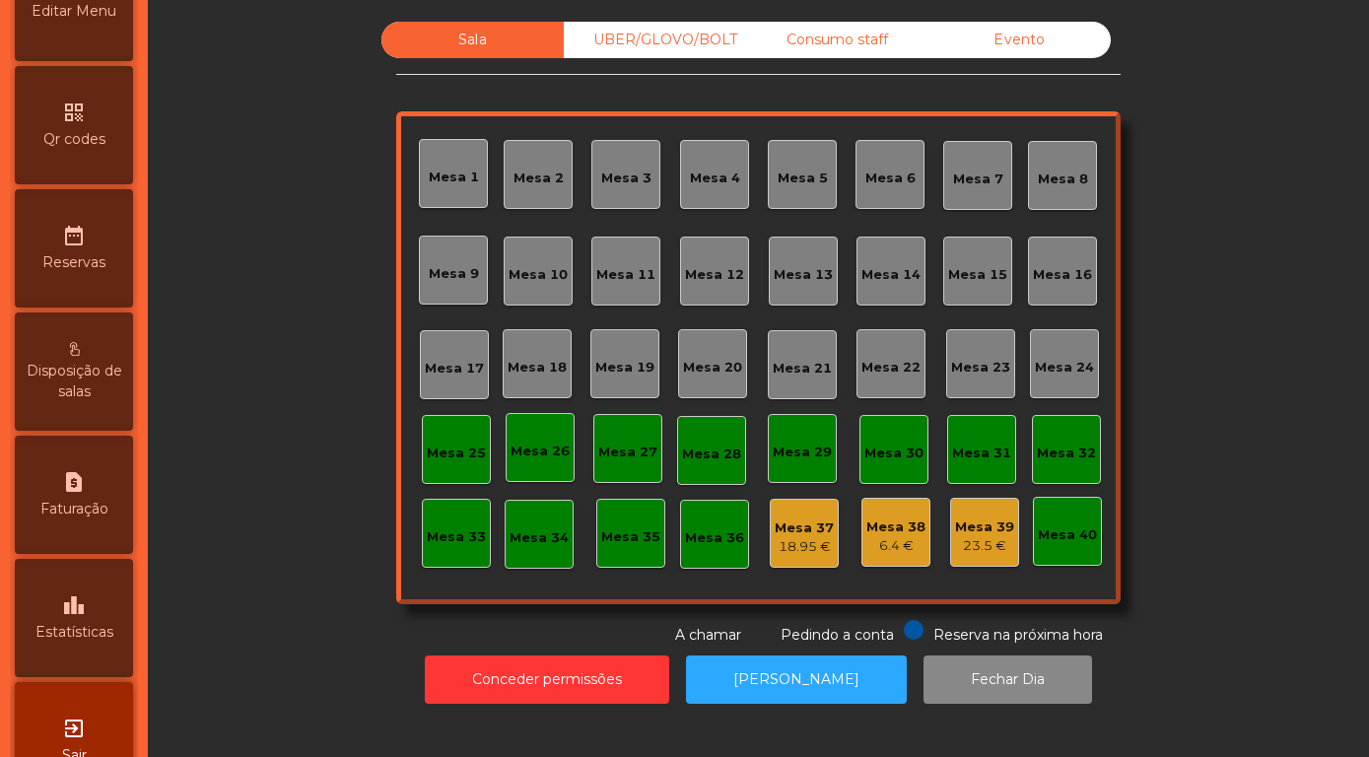
scroll to position [564, 0]
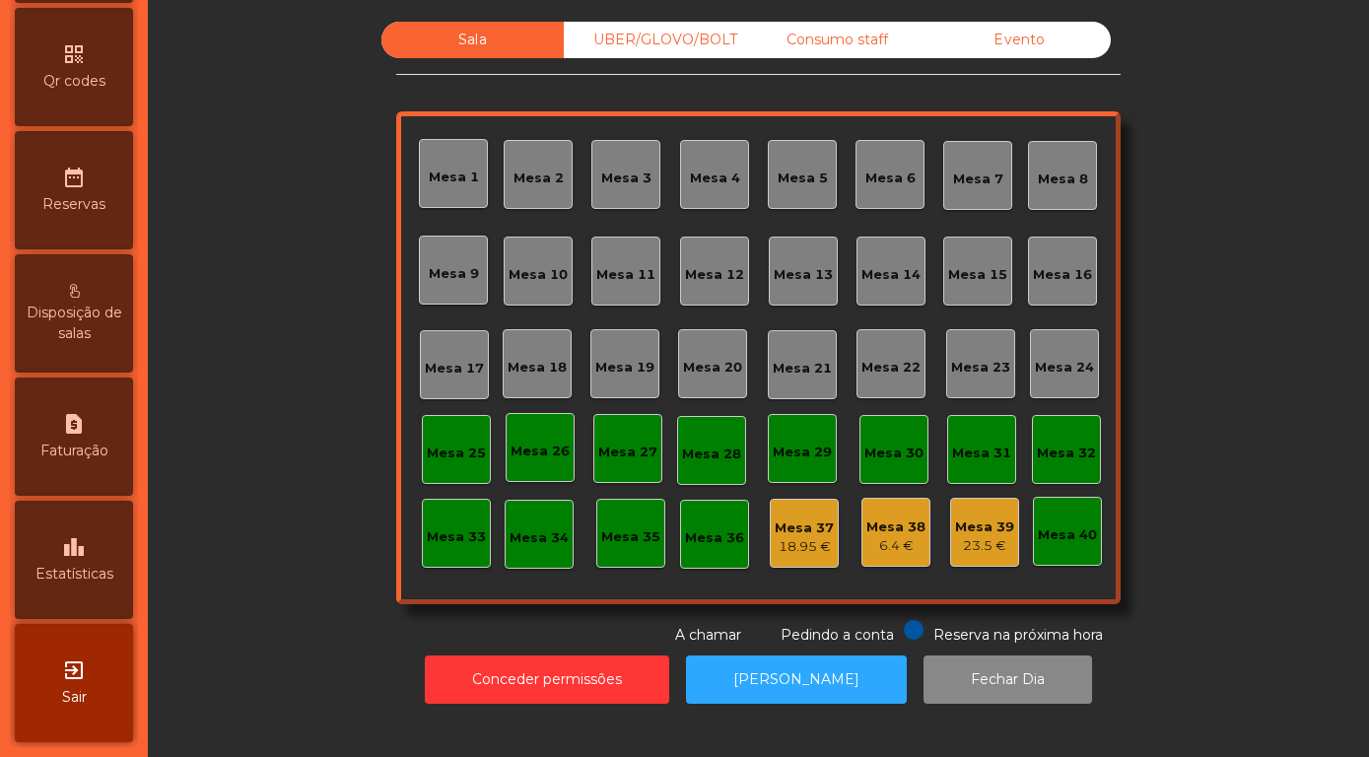
click at [61, 566] on span "Estatísticas" at bounding box center [74, 574] width 78 height 21
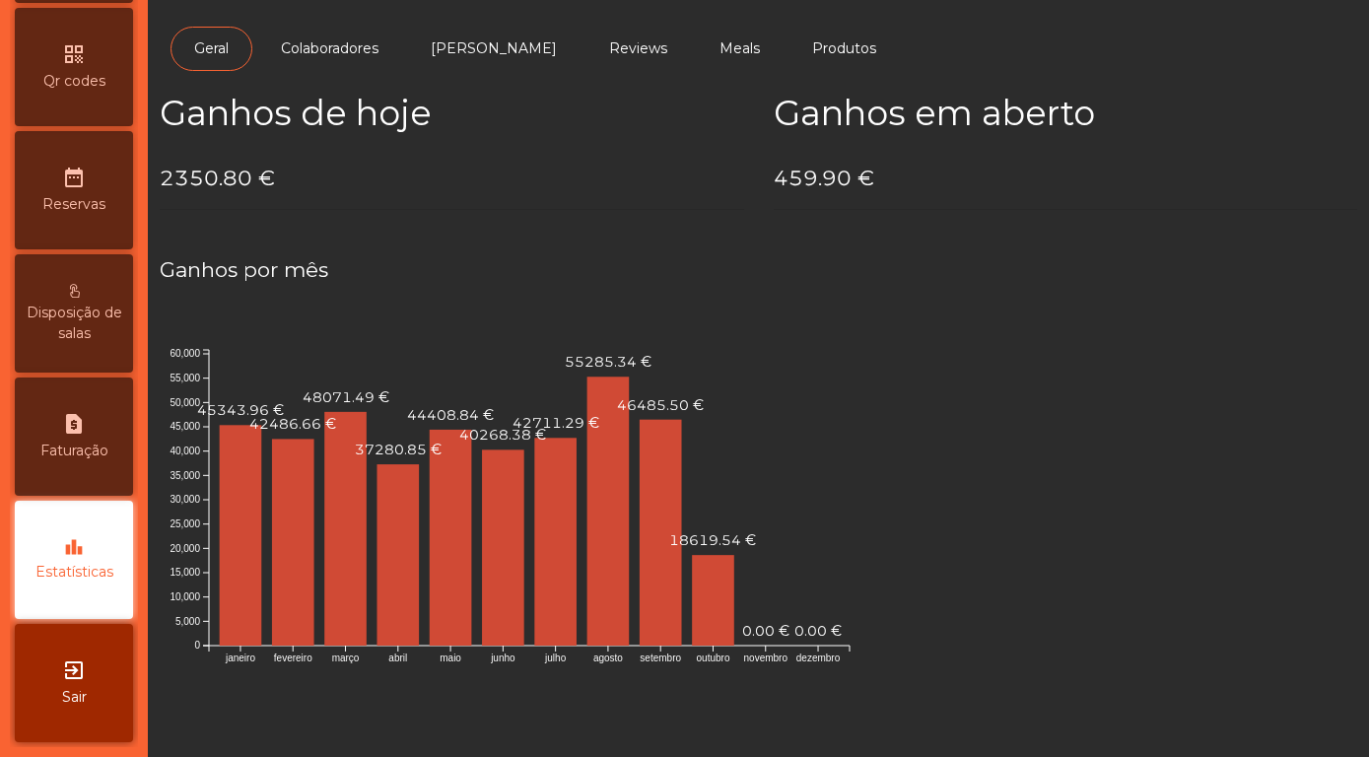
click at [75, 442] on span "Faturação" at bounding box center [74, 451] width 68 height 21
select select "**"
select select "****"
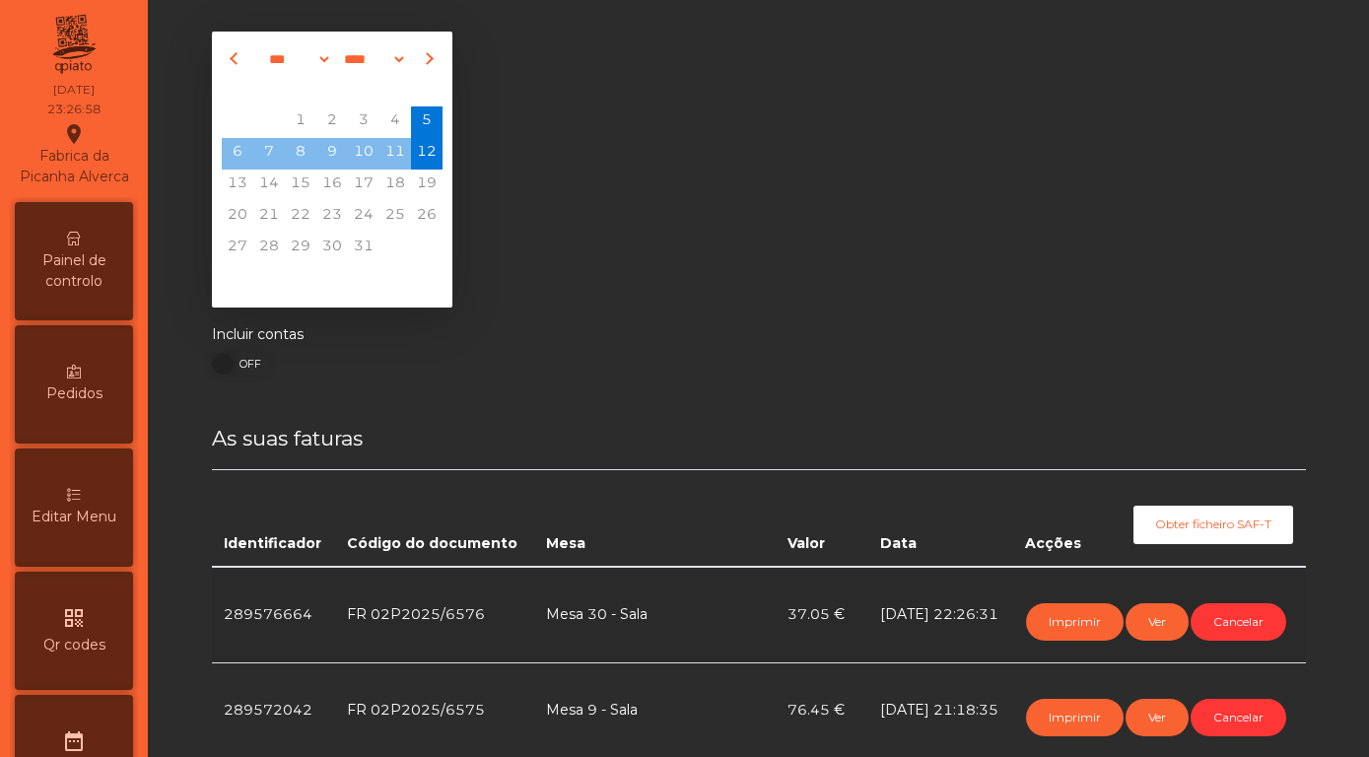
click at [57, 263] on span "Painel de controlo" at bounding box center [74, 270] width 108 height 41
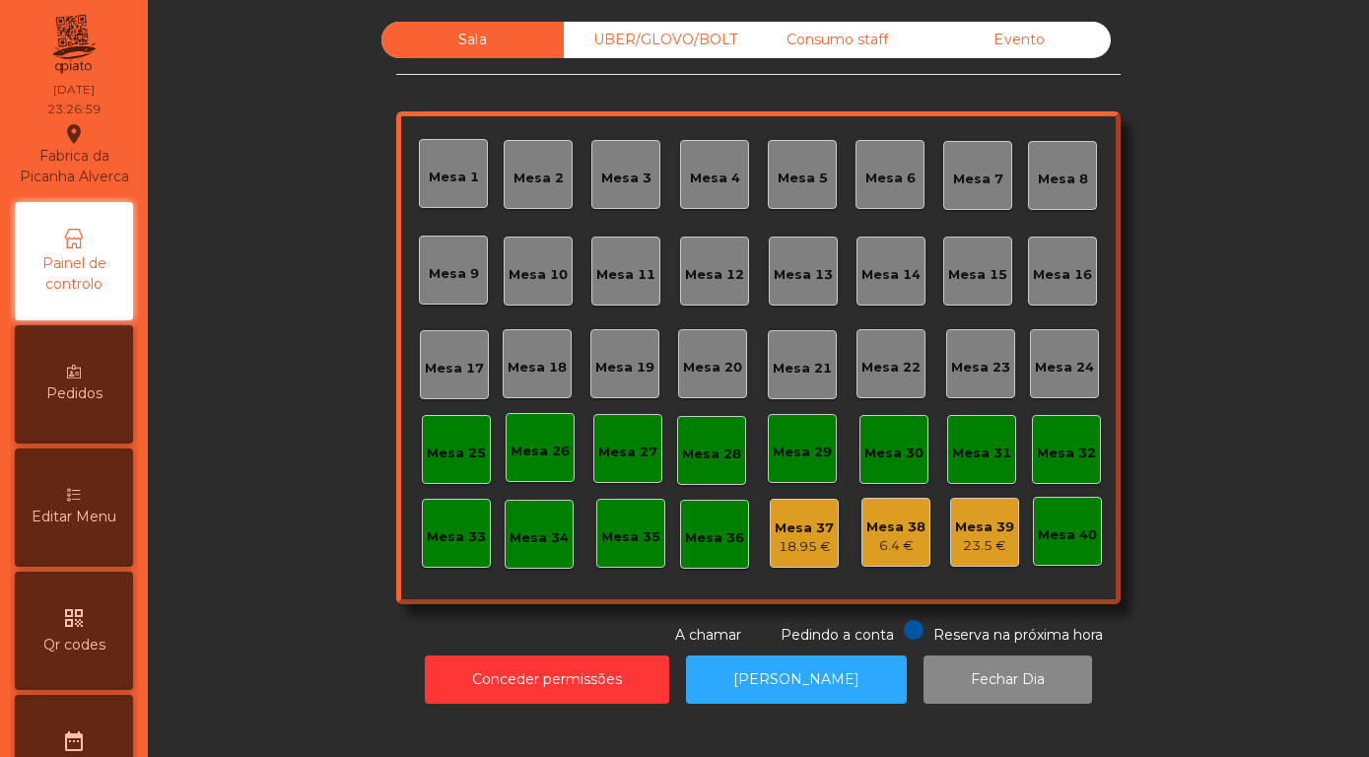
click at [1024, 58] on div "Evento" at bounding box center [1019, 40] width 182 height 36
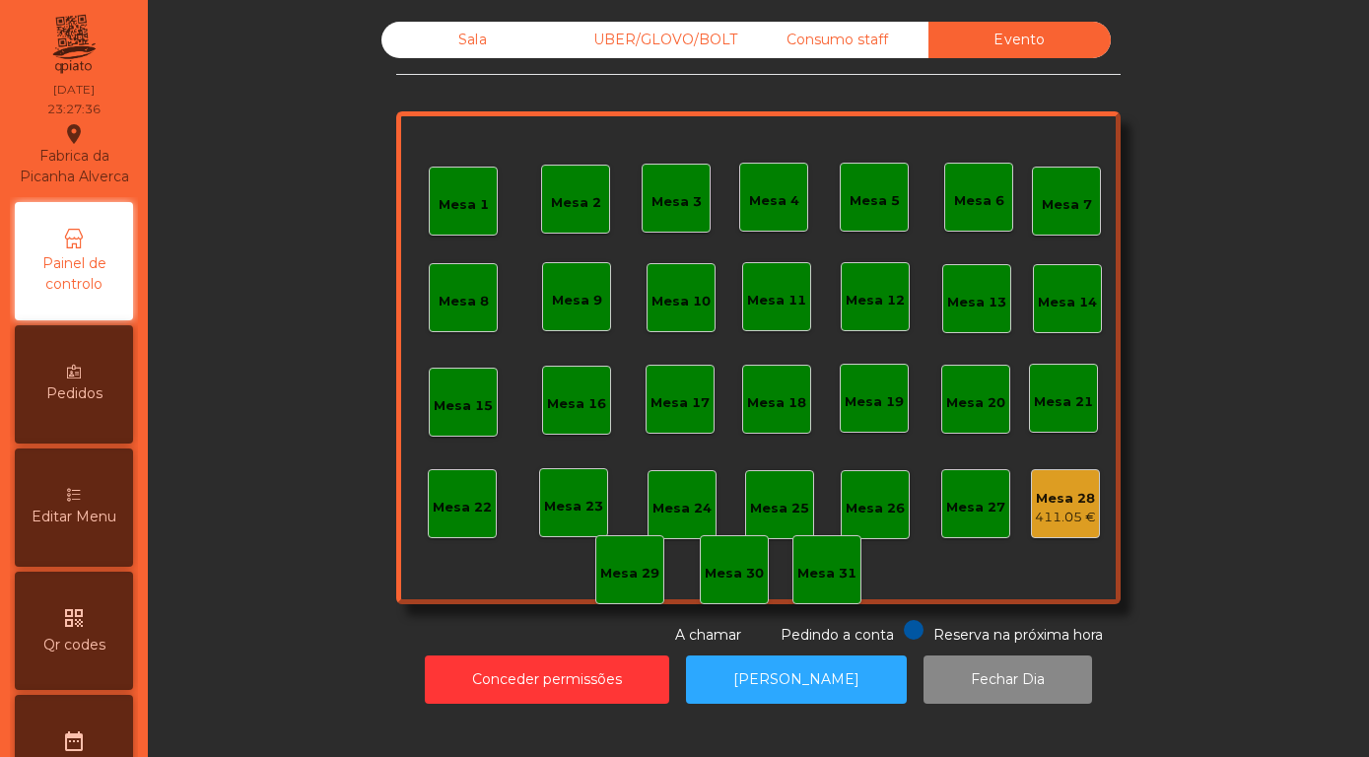
click at [1069, 527] on div "411.05 €" at bounding box center [1065, 518] width 61 height 20
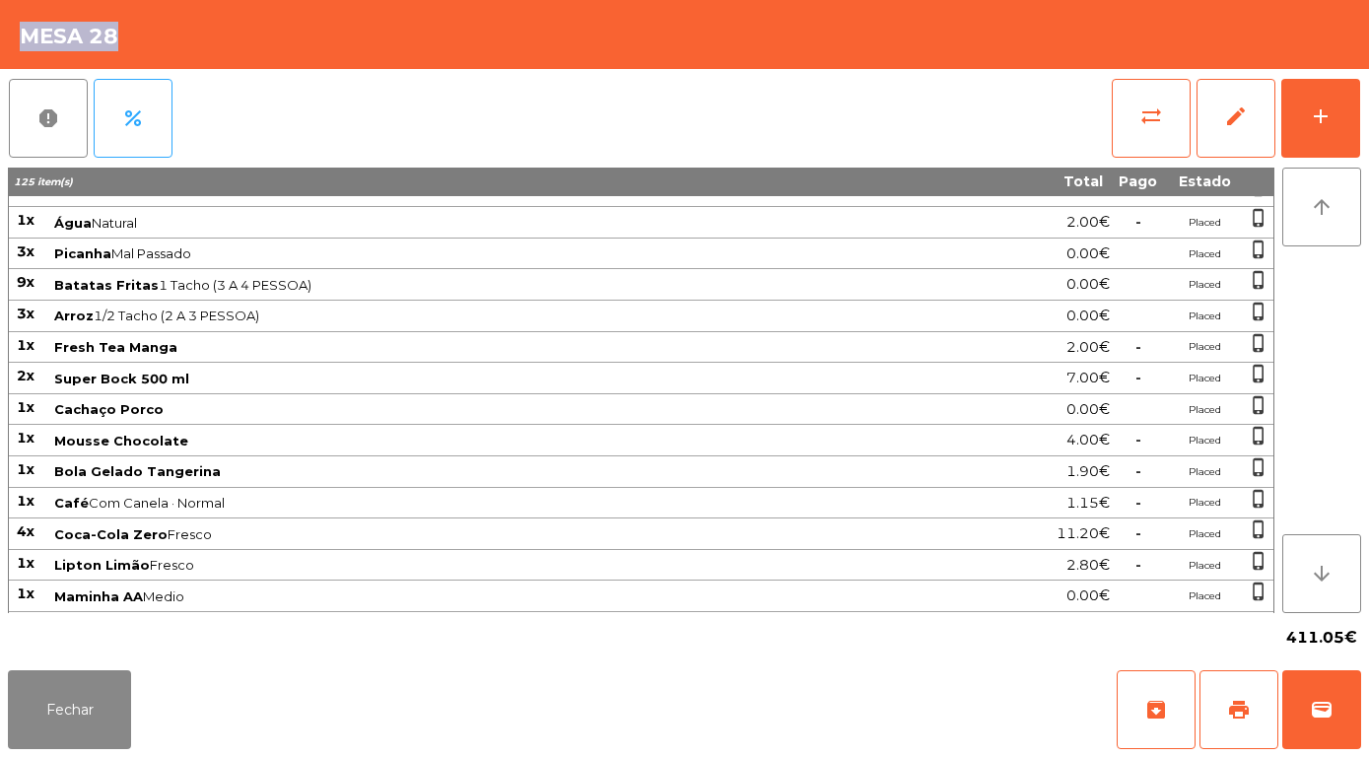
scroll to position [909, 0]
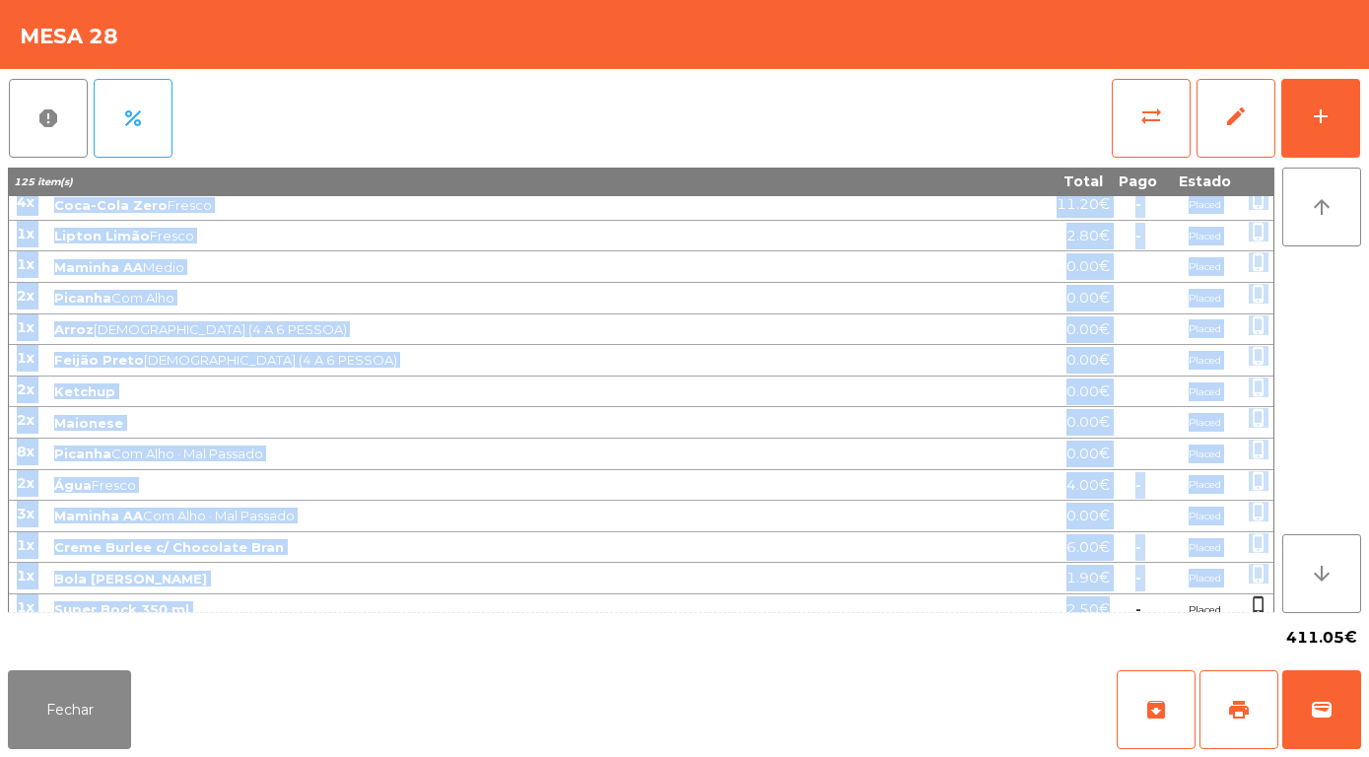
drag, startPoint x: 18, startPoint y: 208, endPoint x: 1111, endPoint y: 600, distance: 1161.2
copy tbody "96l Ips Dol Sit Ame - CONSECTET 518.01€ - Adipis 8e Seddoeiusmo te Incidid 24.3…"
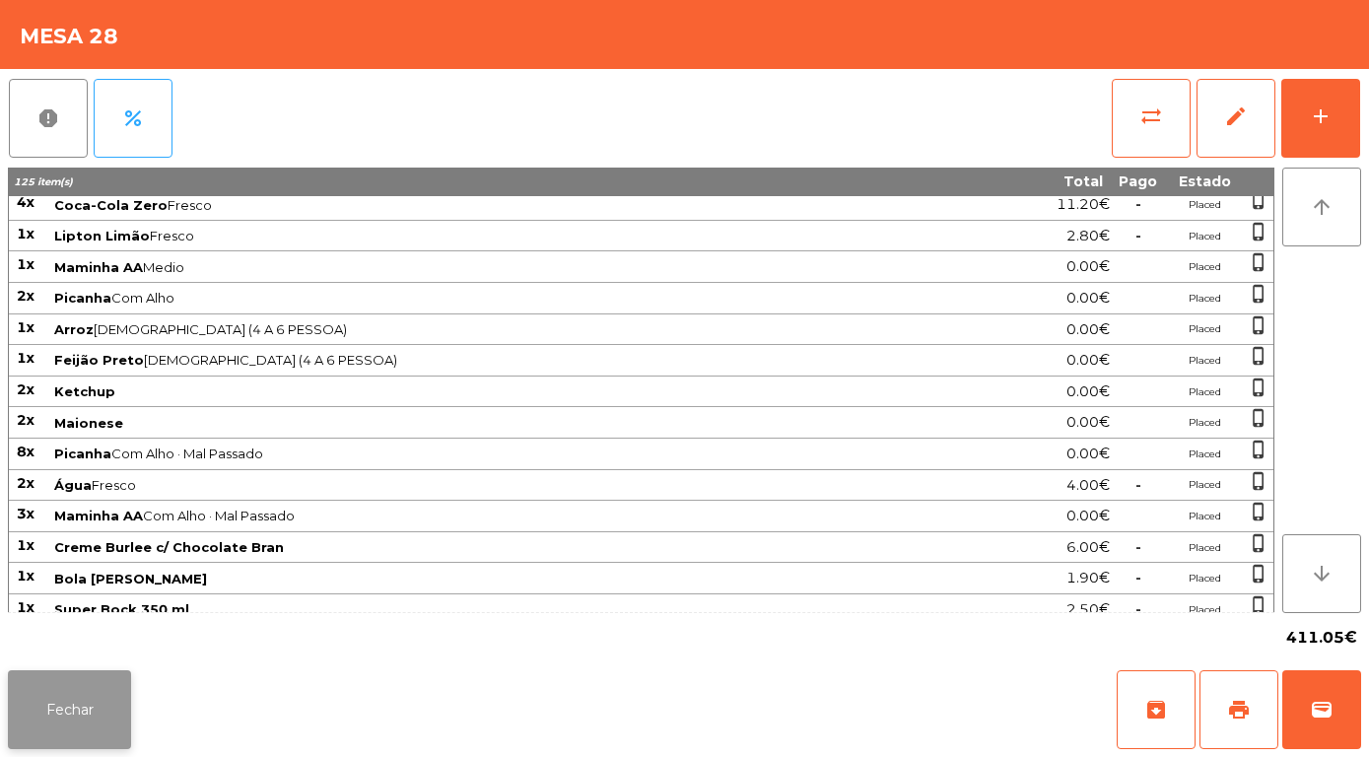
click at [78, 708] on button "Fechar" at bounding box center [69, 709] width 123 height 79
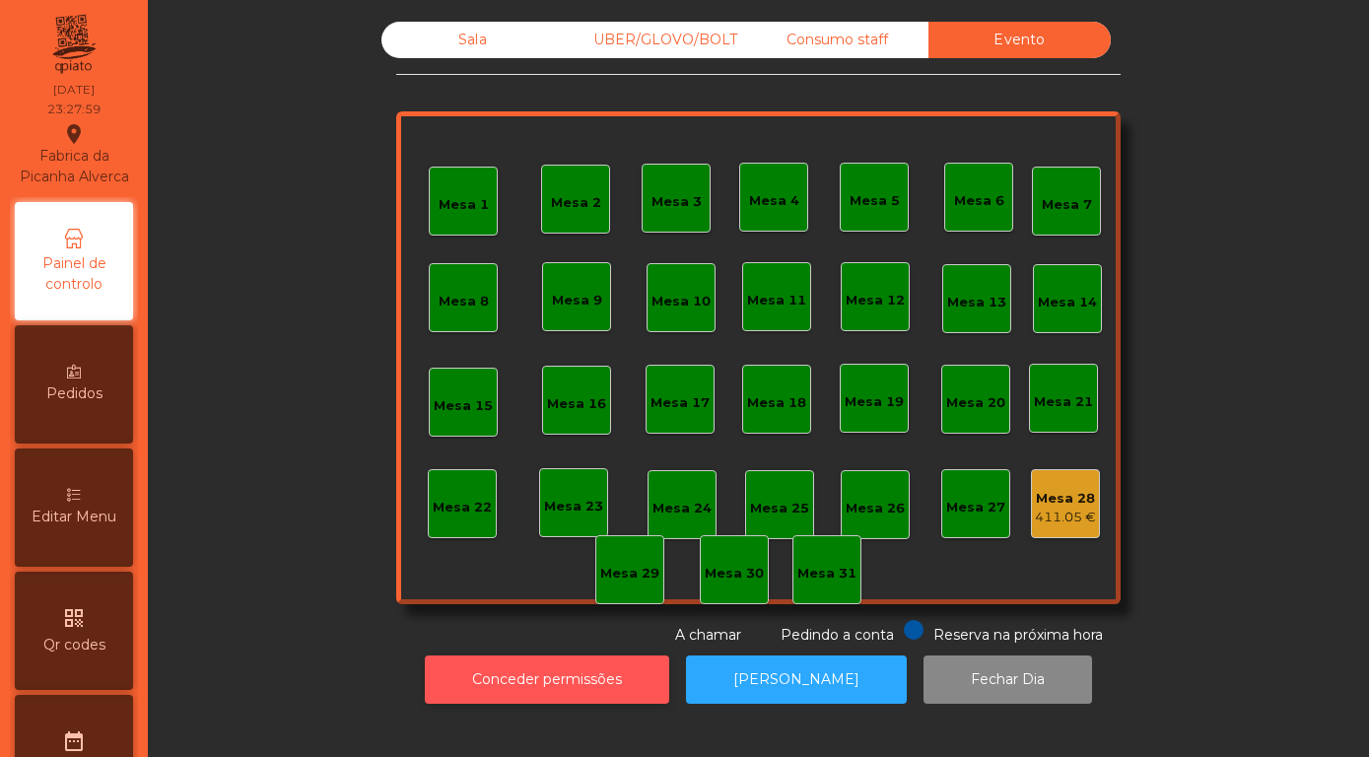
click at [548, 702] on button "Conceder permissões" at bounding box center [547, 679] width 244 height 48
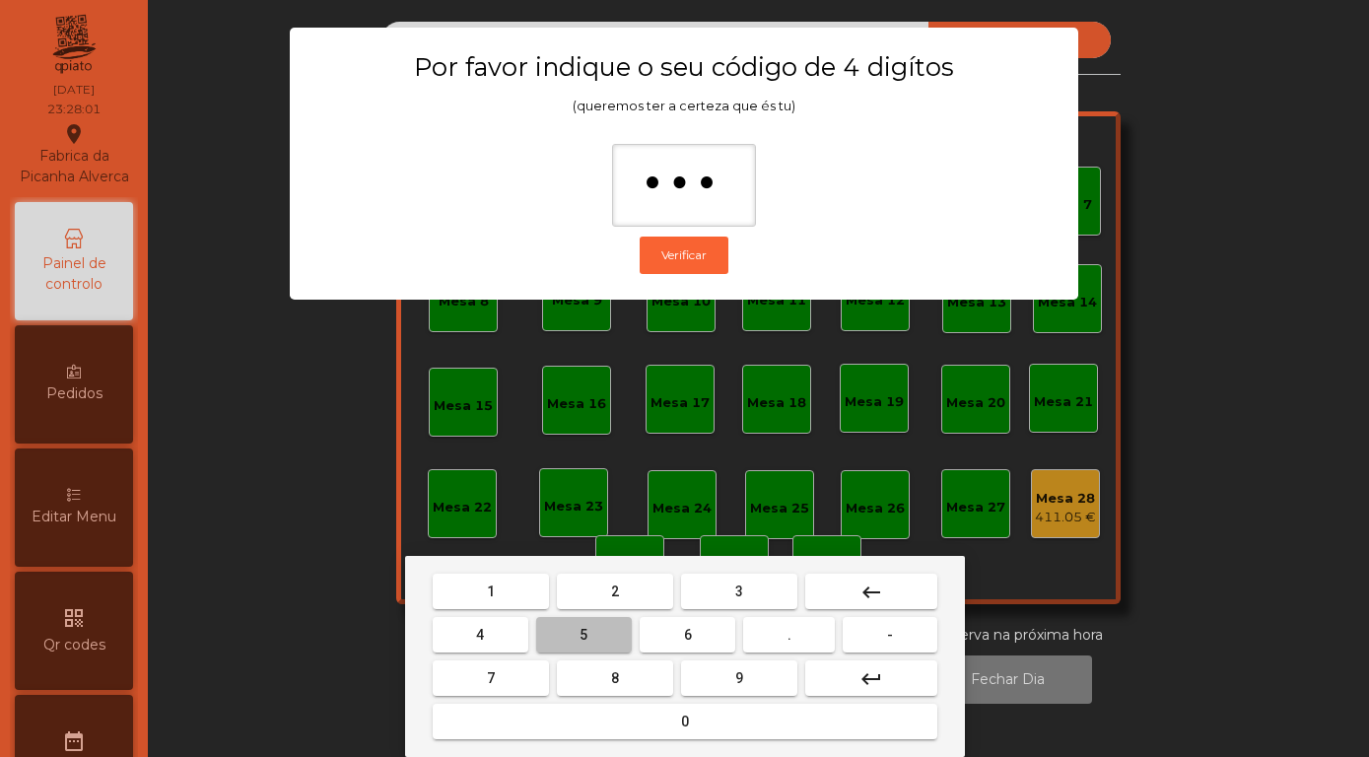
type input "****"
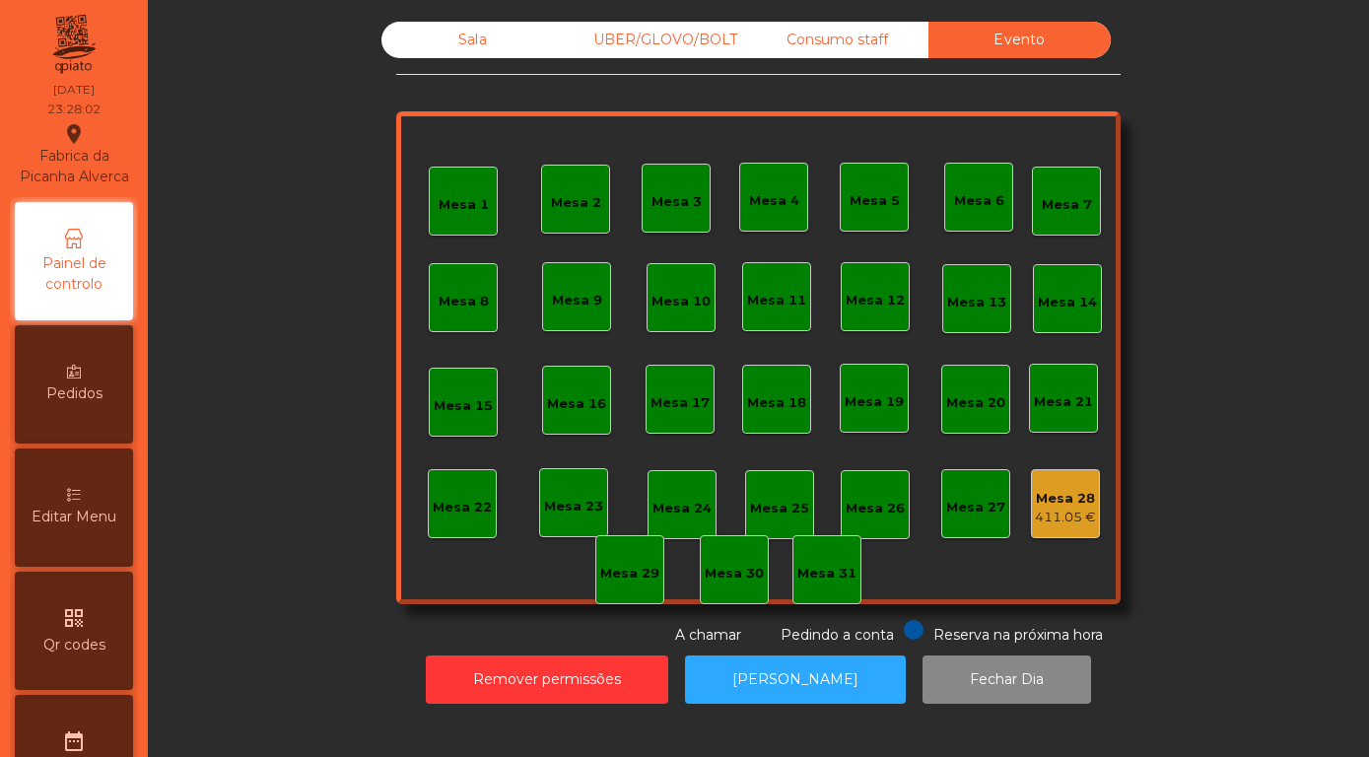
click at [1052, 527] on div "411.05 €" at bounding box center [1065, 518] width 61 height 20
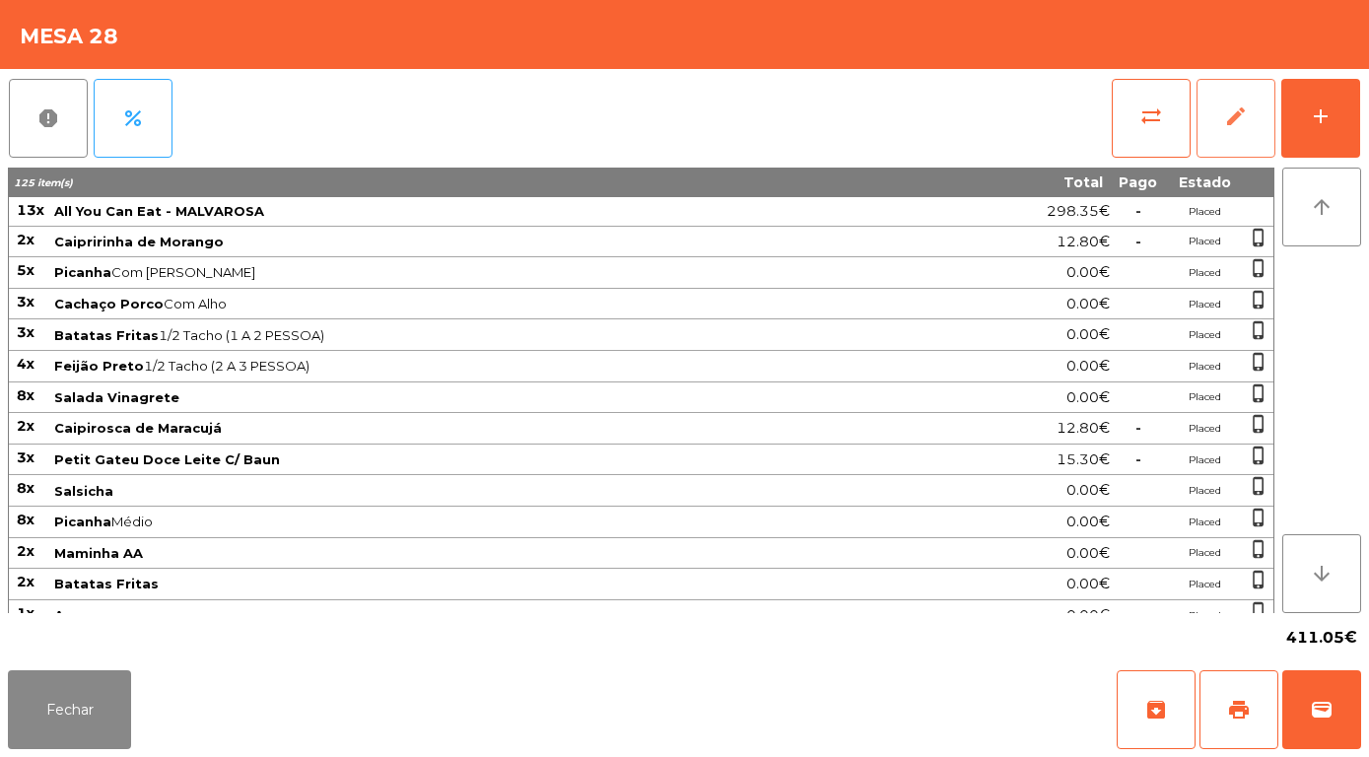
click at [1236, 127] on span "edit" at bounding box center [1236, 116] width 24 height 24
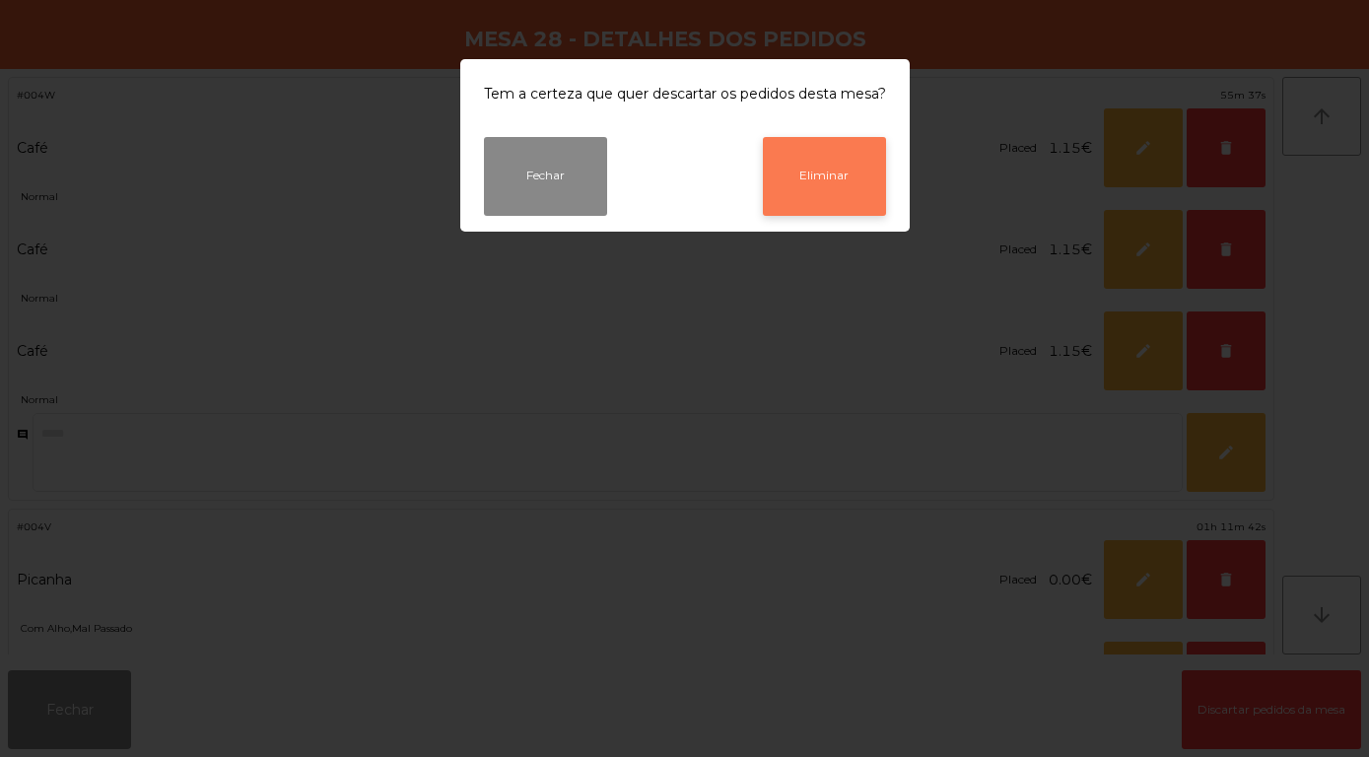
click at [819, 195] on button "Eliminar" at bounding box center [824, 176] width 123 height 79
